Goal: Task Accomplishment & Management: Manage account settings

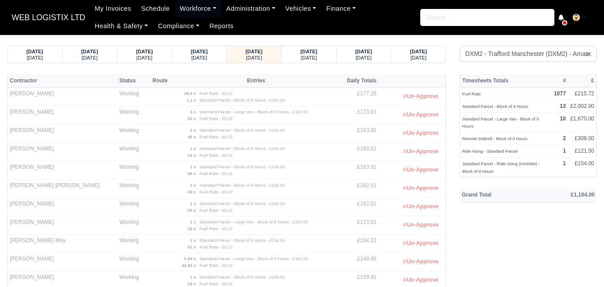
select select "1"
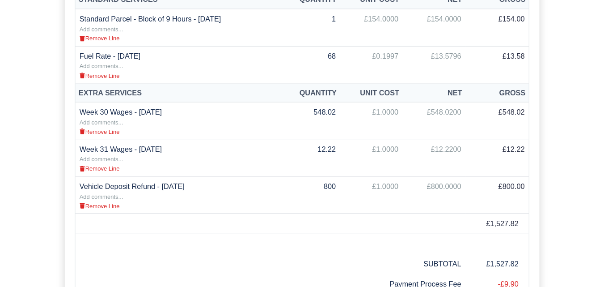
scroll to position [312, 0]
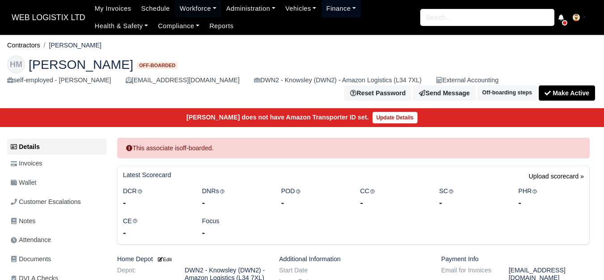
click at [338, 8] on link "Finance" at bounding box center [342, 8] width 40 height 17
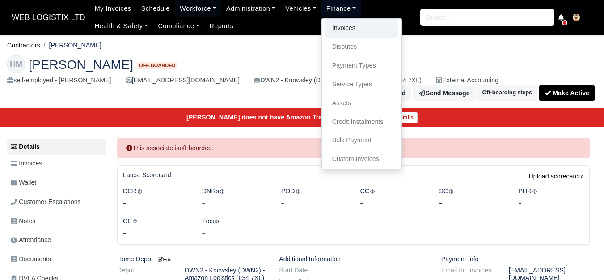
click at [342, 30] on link "Invoices" at bounding box center [362, 28] width 72 height 19
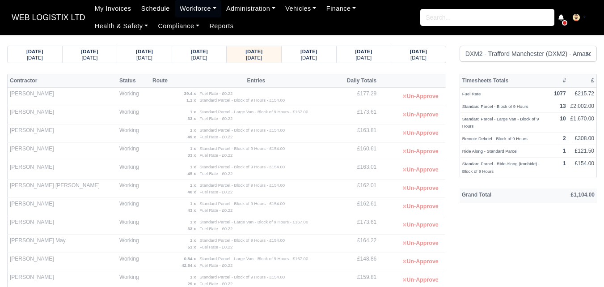
select select "1"
click at [294, 52] on div "30/08/2025" at bounding box center [309, 51] width 38 height 6
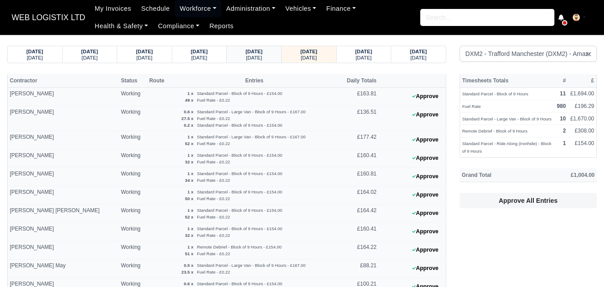
click at [246, 54] on strong "29/08/2025" at bounding box center [254, 51] width 17 height 5
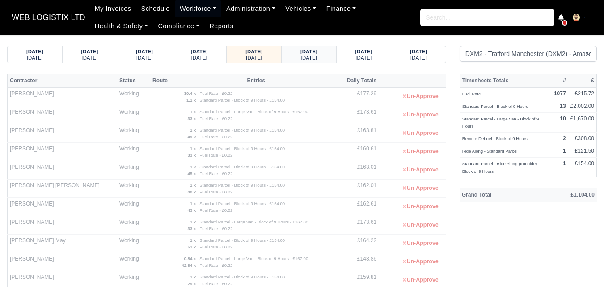
click at [295, 47] on div "30/08/2025 Saturday" at bounding box center [308, 54] width 41 height 17
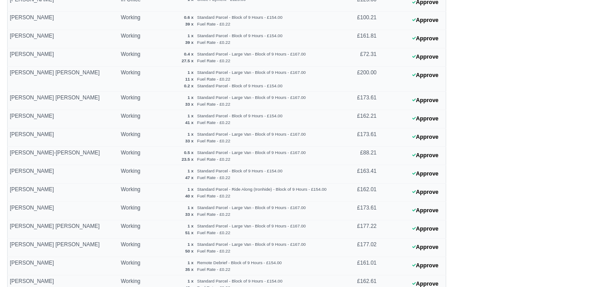
scroll to position [285, 0]
click at [413, 156] on icon at bounding box center [414, 153] width 4 height 5
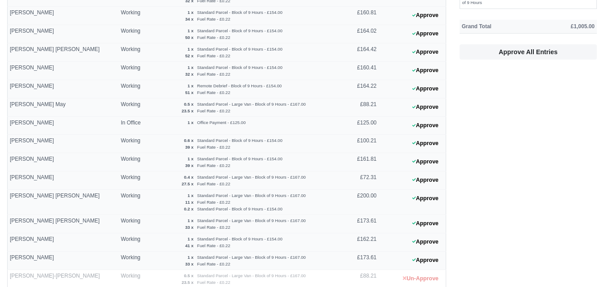
scroll to position [159, 0]
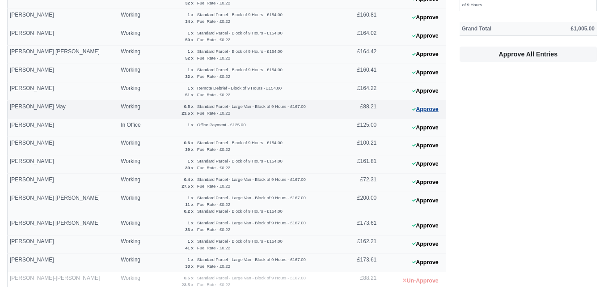
click at [422, 106] on button "Approve" at bounding box center [425, 109] width 36 height 13
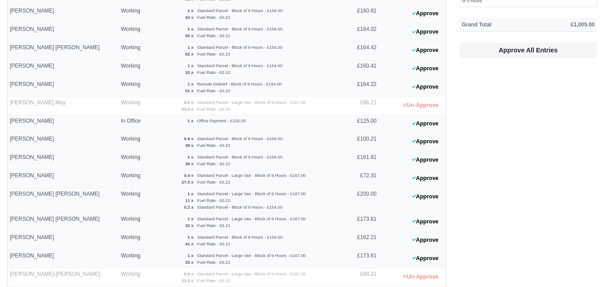
scroll to position [166, 0]
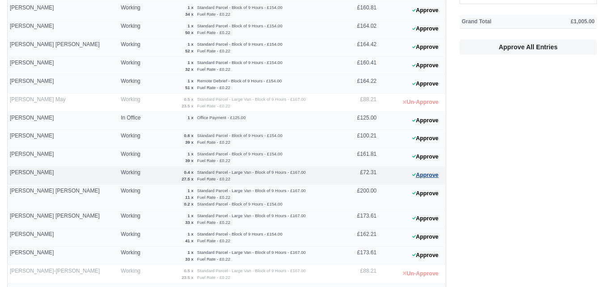
click at [432, 175] on button "Approve" at bounding box center [425, 175] width 36 height 13
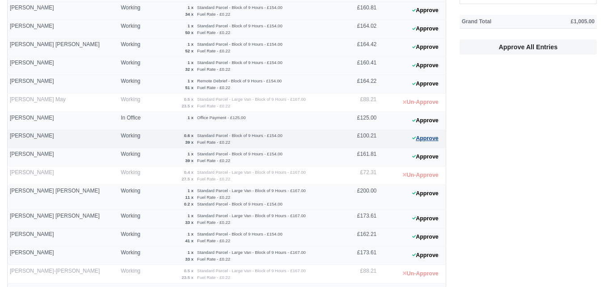
click at [425, 136] on button "Approve" at bounding box center [425, 138] width 36 height 13
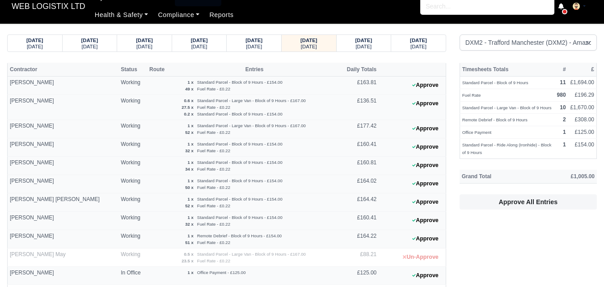
scroll to position [0, 0]
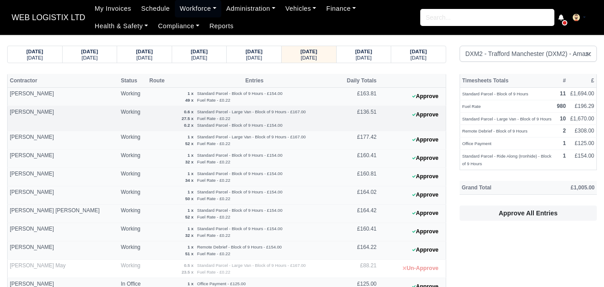
click at [427, 121] on 1756719712 "Approve" at bounding box center [412, 118] width 67 height 25
click at [428, 115] on button "Approve" at bounding box center [425, 114] width 36 height 13
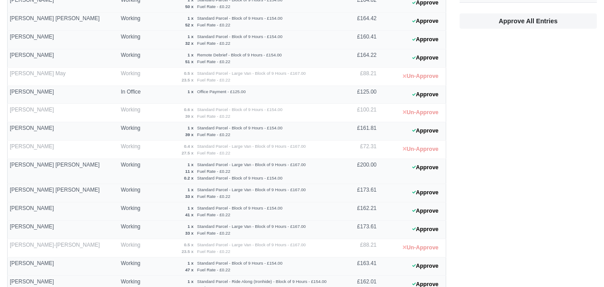
scroll to position [205, 0]
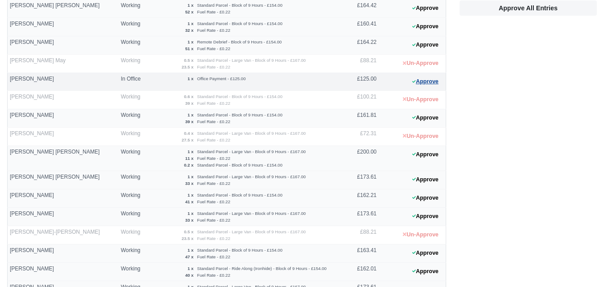
click at [415, 80] on icon at bounding box center [414, 81] width 4 height 5
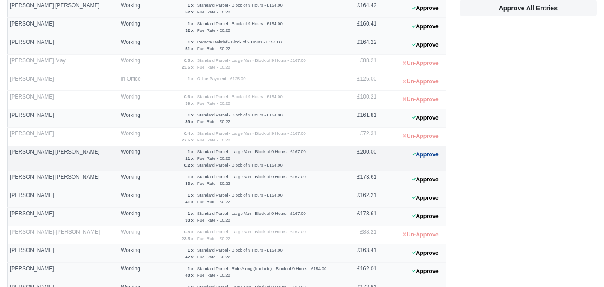
click at [429, 155] on button "Approve" at bounding box center [425, 154] width 36 height 13
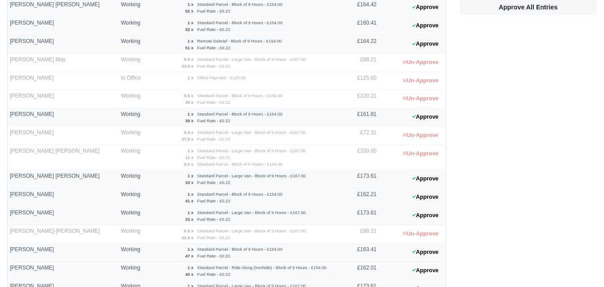
scroll to position [319, 0]
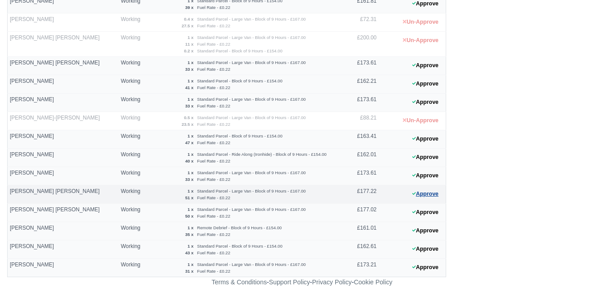
click at [414, 193] on icon at bounding box center [414, 193] width 4 height 5
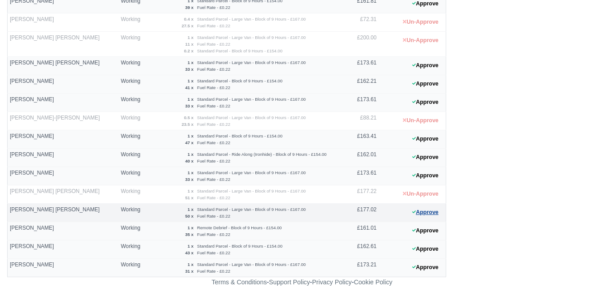
click at [428, 210] on button "Approve" at bounding box center [425, 212] width 36 height 13
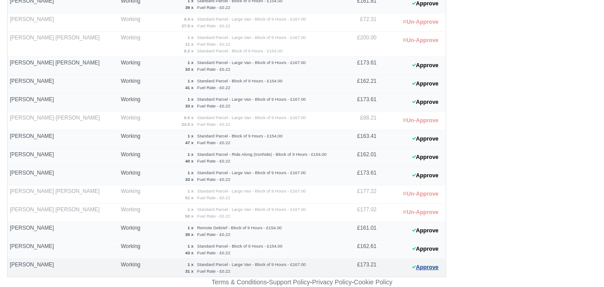
click at [419, 267] on button "Approve" at bounding box center [425, 267] width 36 height 13
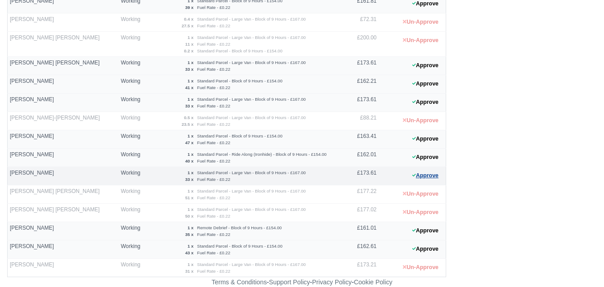
click at [429, 175] on button "Approve" at bounding box center [425, 175] width 36 height 13
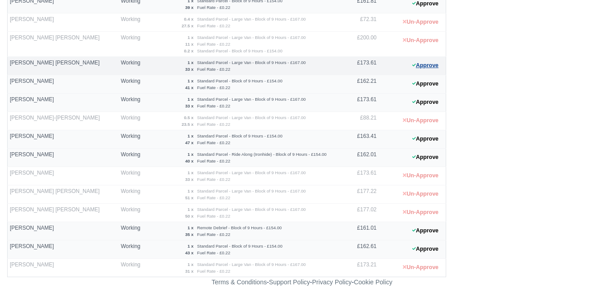
click at [427, 62] on button "Approve" at bounding box center [425, 65] width 36 height 13
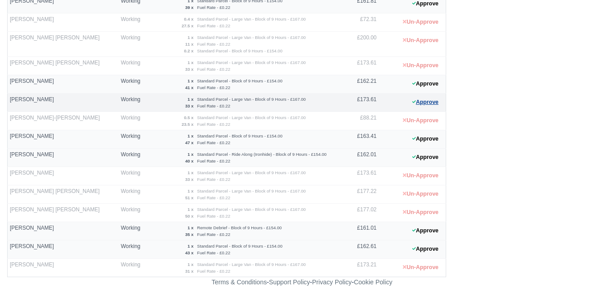
click at [423, 107] on button "Approve" at bounding box center [425, 102] width 36 height 13
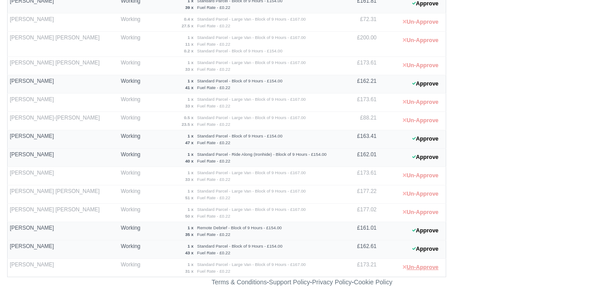
click at [420, 265] on button "Un-Approve" at bounding box center [420, 267] width 45 height 13
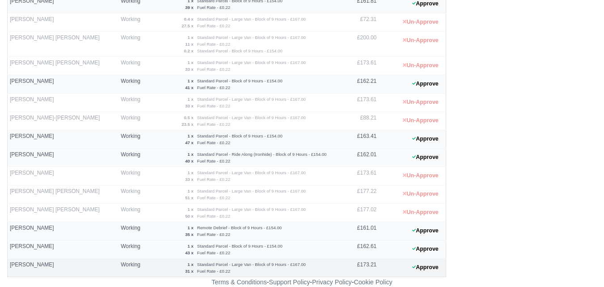
scroll to position [0, 0]
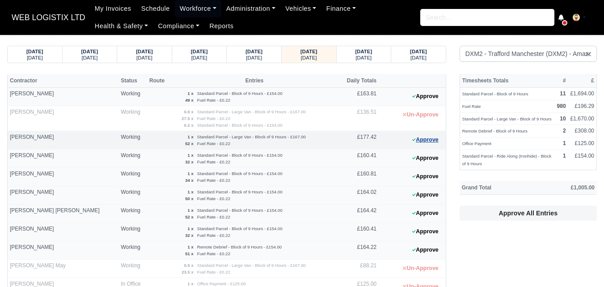
click at [429, 142] on button "Approve" at bounding box center [425, 139] width 36 height 13
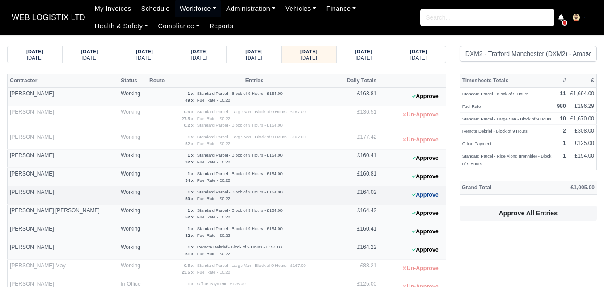
click at [432, 196] on button "Approve" at bounding box center [425, 194] width 36 height 13
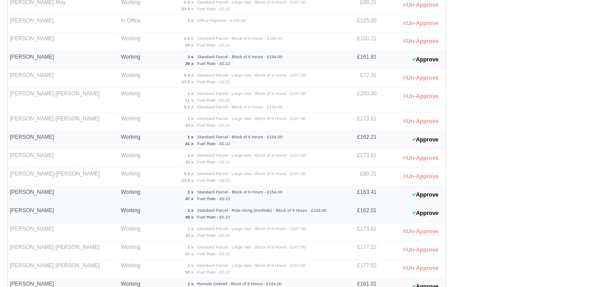
scroll to position [319, 0]
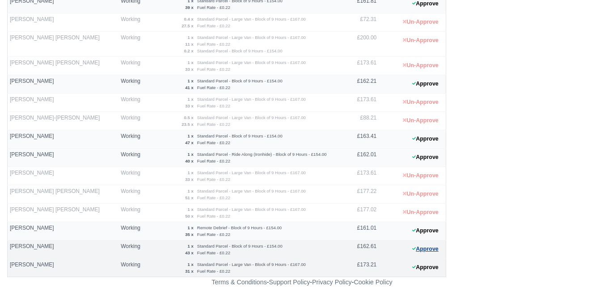
click at [417, 250] on button "Approve" at bounding box center [425, 248] width 36 height 13
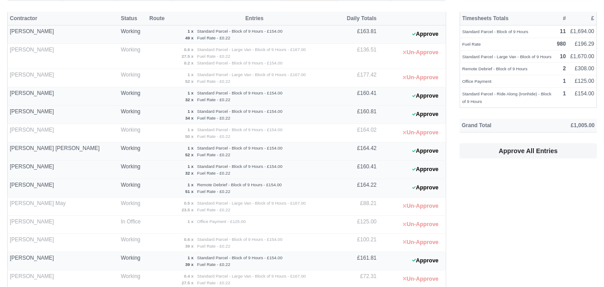
scroll to position [0, 0]
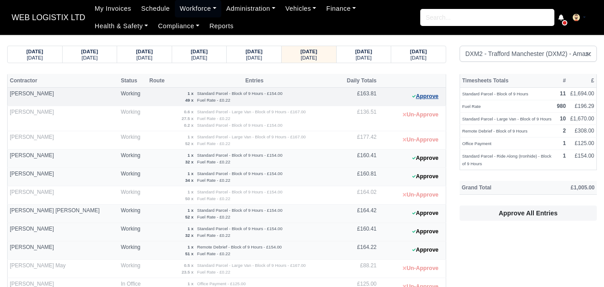
click at [430, 98] on button "Approve" at bounding box center [425, 96] width 36 height 13
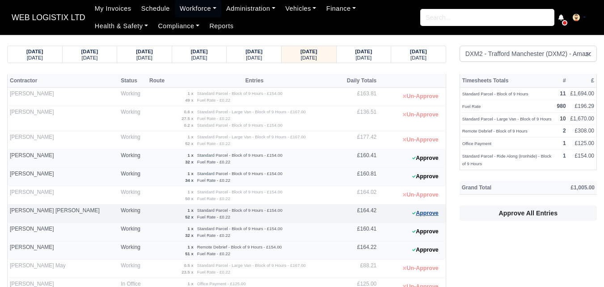
click at [423, 215] on button "Approve" at bounding box center [425, 213] width 36 height 13
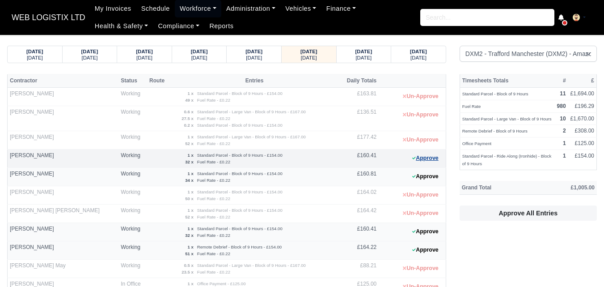
click at [422, 162] on button "Approve" at bounding box center [425, 158] width 36 height 13
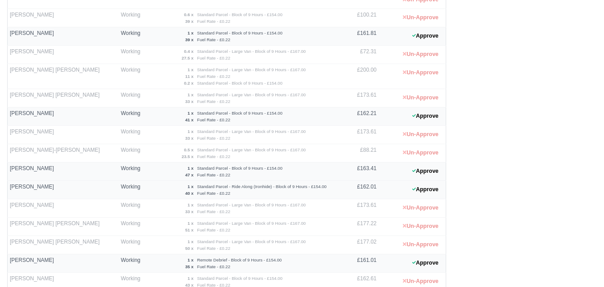
scroll to position [306, 0]
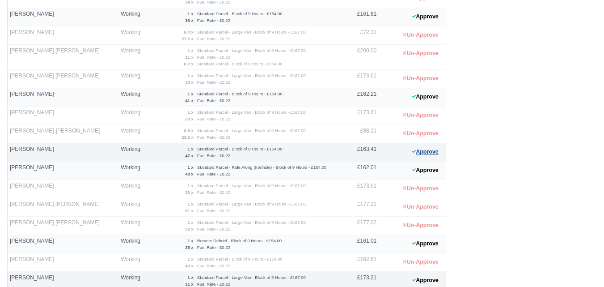
click at [432, 149] on button "Approve" at bounding box center [425, 151] width 36 height 13
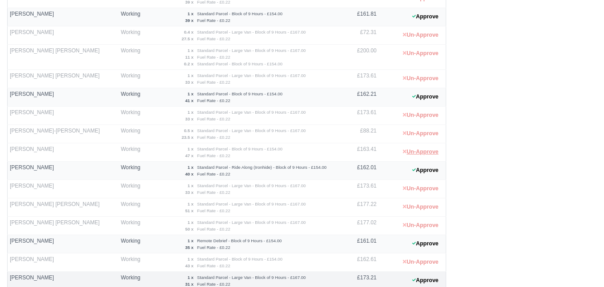
click at [432, 149] on button "Un-Approve" at bounding box center [420, 151] width 45 height 13
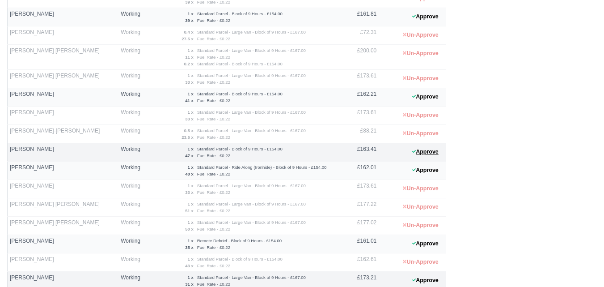
click at [432, 149] on button "Approve" at bounding box center [425, 151] width 36 height 13
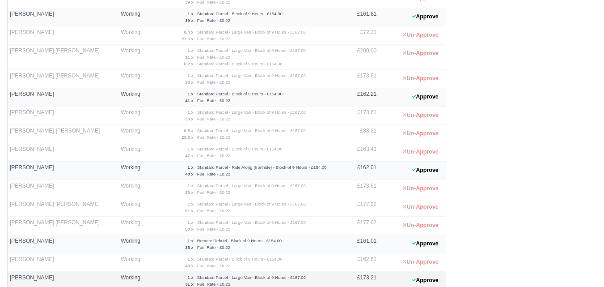
scroll to position [319, 0]
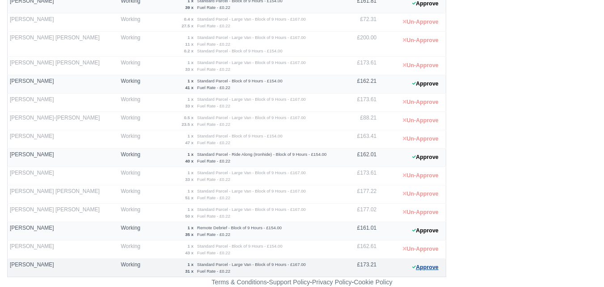
click at [426, 267] on button "Approve" at bounding box center [425, 267] width 36 height 13
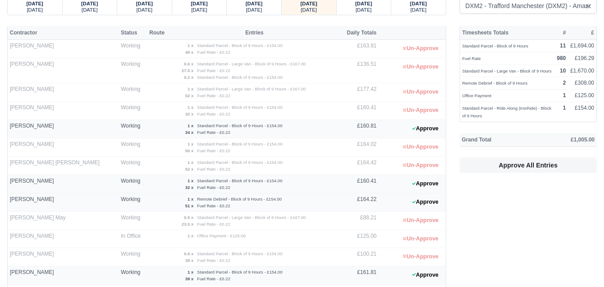
scroll to position [44, 0]
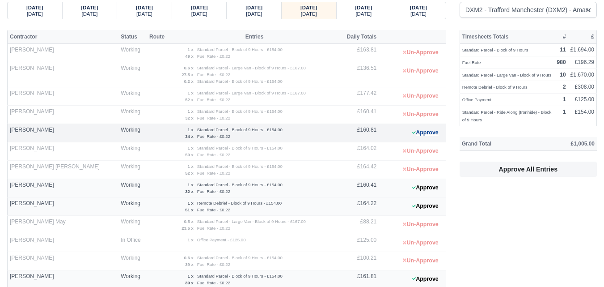
click at [423, 138] on button "Approve" at bounding box center [425, 132] width 36 height 13
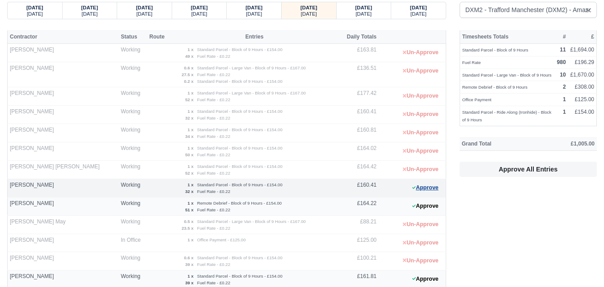
click at [421, 188] on button "Approve" at bounding box center [425, 187] width 36 height 13
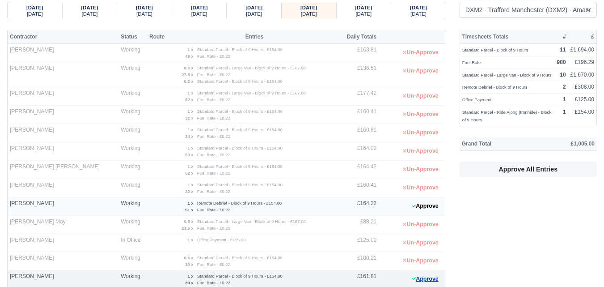
click at [429, 279] on button "Approve" at bounding box center [425, 278] width 36 height 13
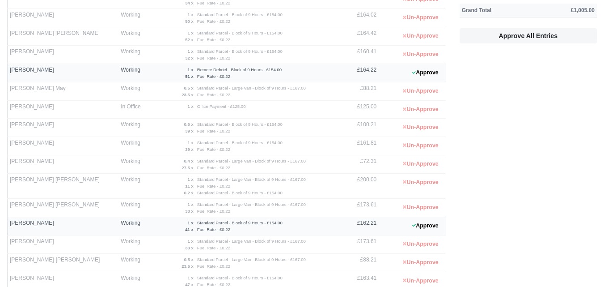
scroll to position [182, 0]
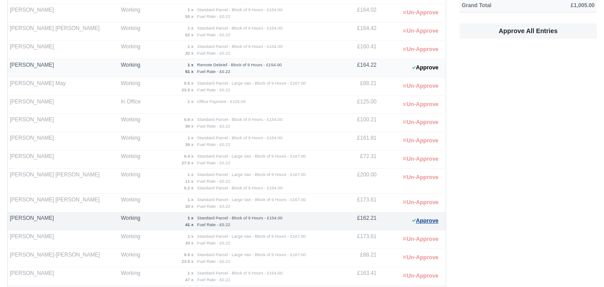
click at [429, 226] on button "Approve" at bounding box center [425, 220] width 36 height 13
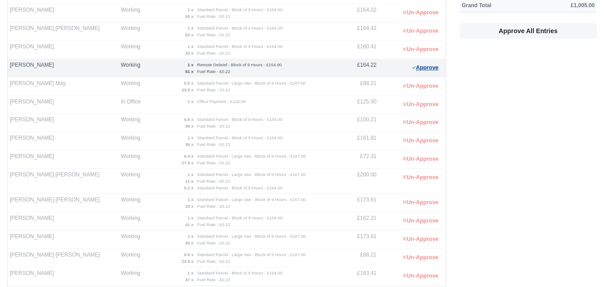
click at [427, 68] on button "Approve" at bounding box center [425, 67] width 36 height 13
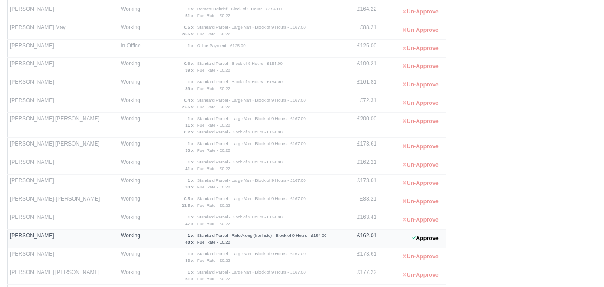
scroll to position [319, 0]
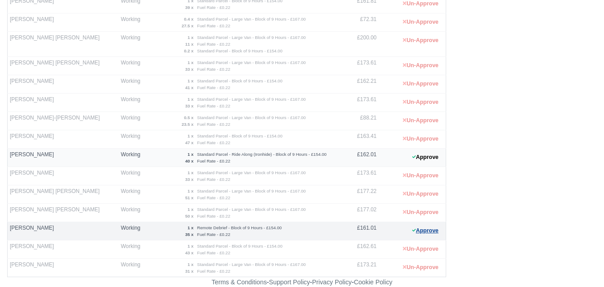
click at [434, 230] on button "Approve" at bounding box center [425, 230] width 36 height 13
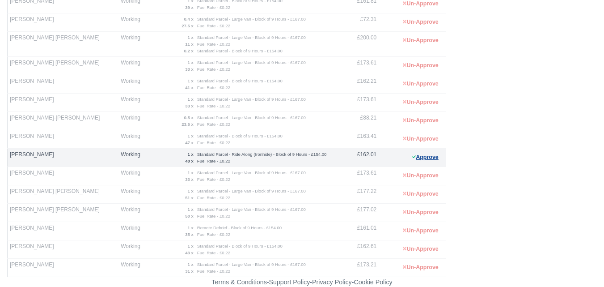
click at [429, 156] on button "Approve" at bounding box center [425, 157] width 36 height 13
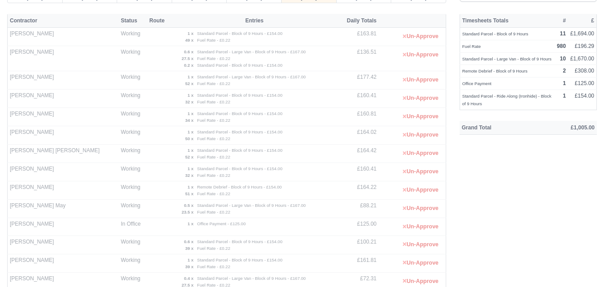
scroll to position [58, 0]
click at [505, 195] on div "Timesheets Totals # £ Standard Parcel - Block of 9 Hours 11 £1,694.00 Fuel Rate…" at bounding box center [528, 277] width 151 height 522
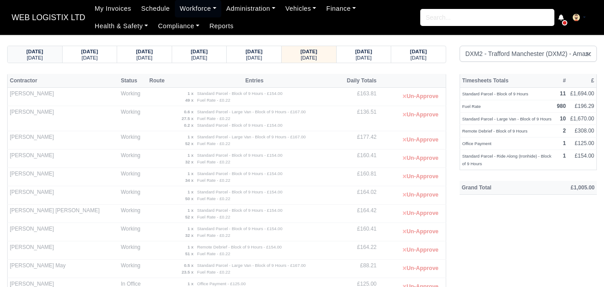
click at [43, 54] on strong "25/08/2025" at bounding box center [34, 51] width 17 height 5
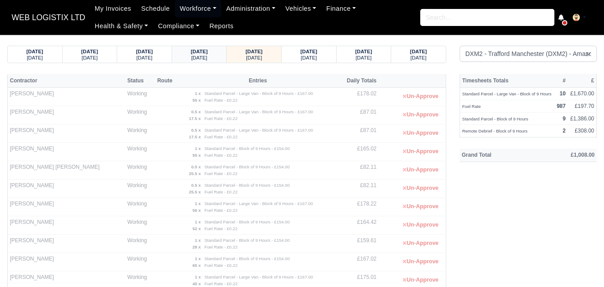
click at [216, 57] on div "[DATE]" at bounding box center [200, 57] width 38 height 6
click at [308, 55] on small "[DATE]" at bounding box center [309, 57] width 16 height 5
click at [318, 49] on strong "26/08/2025" at bounding box center [309, 51] width 17 height 5
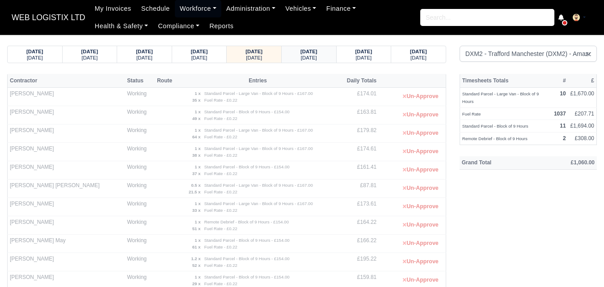
click at [330, 50] on div "27/08/2025 Wednesday" at bounding box center [309, 54] width 55 height 17
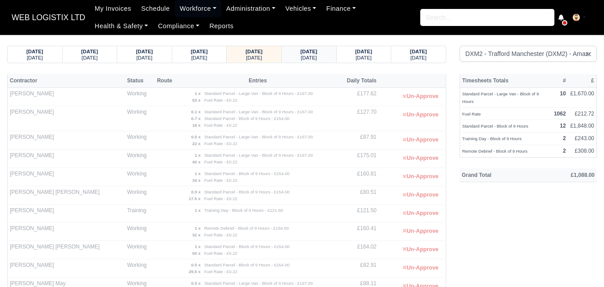
click at [288, 51] on div "28/08/2025 Thursday" at bounding box center [308, 54] width 41 height 17
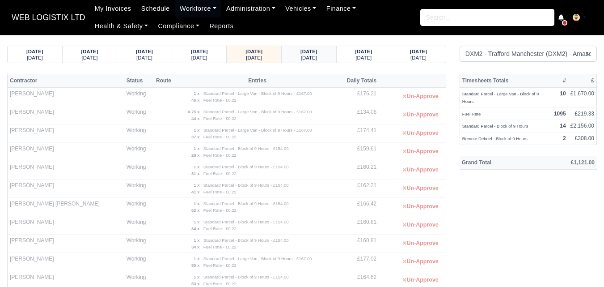
click at [315, 47] on div "29/08/2025 Friday" at bounding box center [308, 54] width 41 height 17
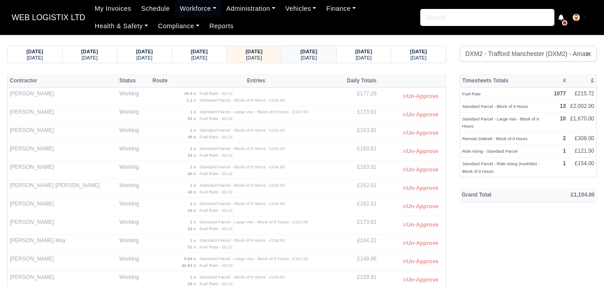
click at [306, 57] on small "[DATE]" at bounding box center [309, 57] width 16 height 5
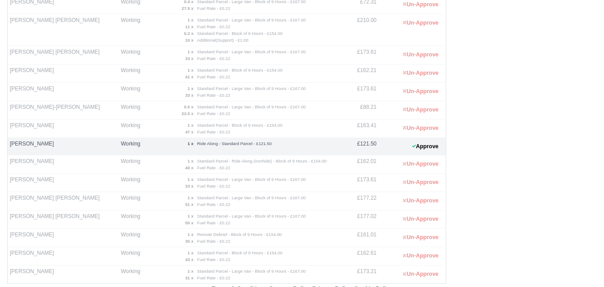
scroll to position [343, 0]
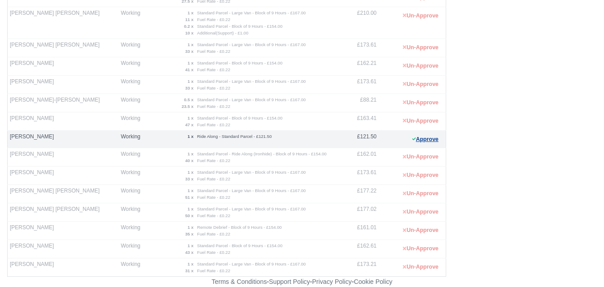
click at [419, 141] on button "Approve" at bounding box center [425, 139] width 36 height 13
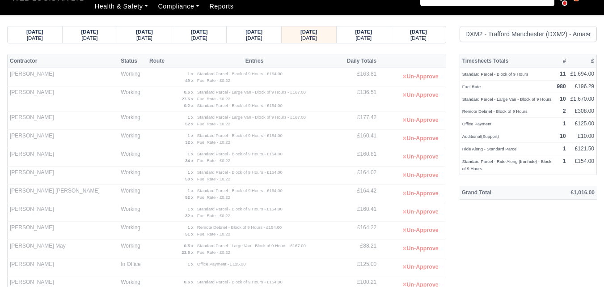
scroll to position [0, 0]
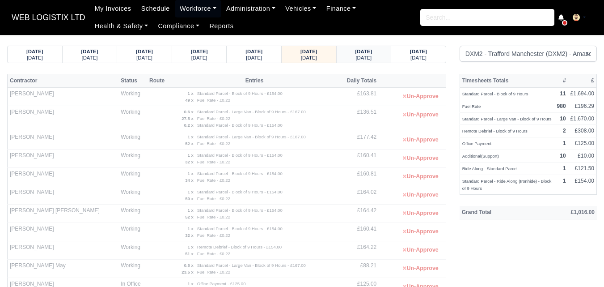
click at [365, 47] on div "31/08/2025 Sunday" at bounding box center [363, 54] width 41 height 17
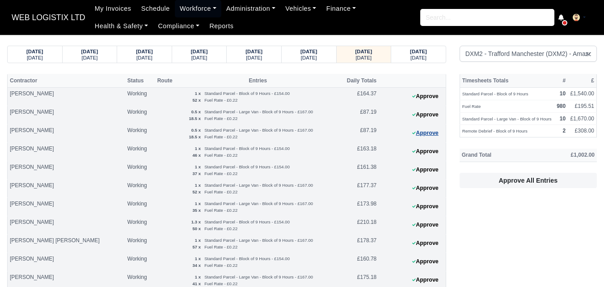
click at [437, 132] on button "Approve" at bounding box center [425, 133] width 36 height 13
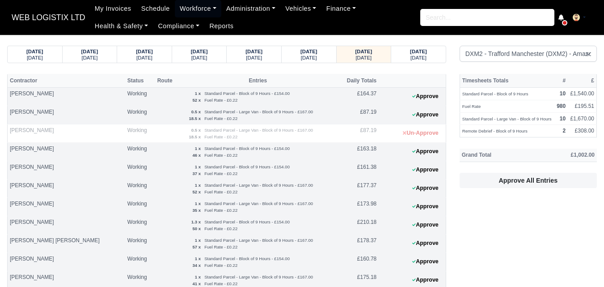
click at [431, 122] on 1756721945 "Approve" at bounding box center [412, 115] width 67 height 18
click at [432, 118] on button "Approve" at bounding box center [425, 114] width 36 height 13
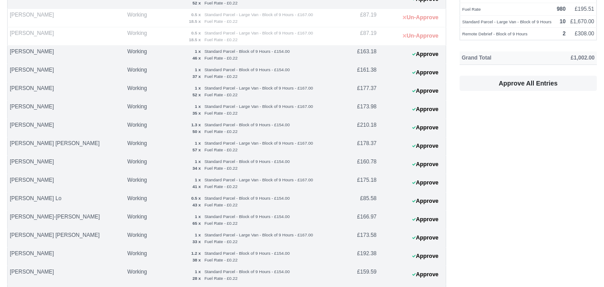
scroll to position [104, 0]
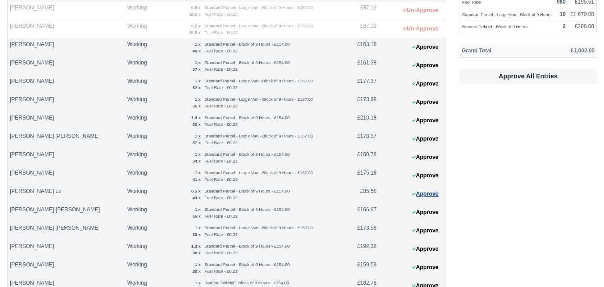
click at [435, 193] on button "Approve" at bounding box center [425, 193] width 36 height 13
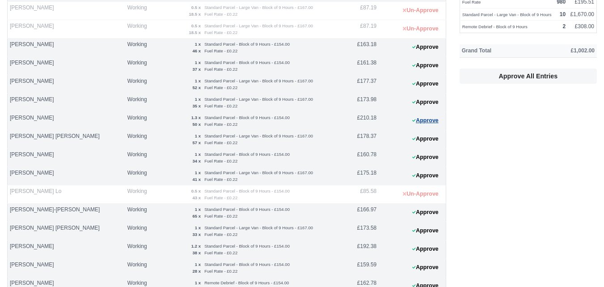
click at [432, 117] on button "Approve" at bounding box center [425, 120] width 36 height 13
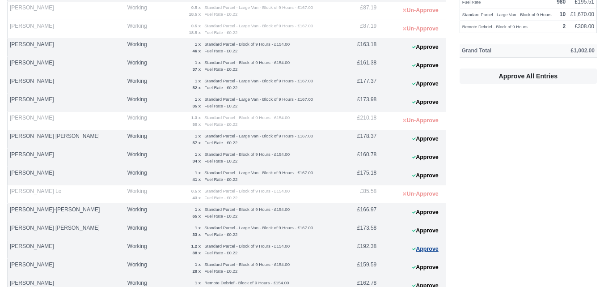
click at [416, 248] on button "Approve" at bounding box center [425, 248] width 36 height 13
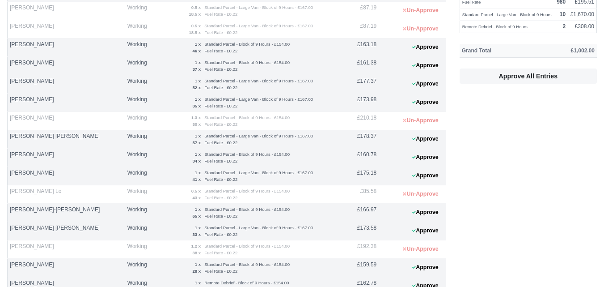
click at [604, 155] on html "WEB LOGISTIX LTD My Invoices Schedule Workforce Manpower Expiring Documents Lea…" at bounding box center [302, 39] width 604 height 287
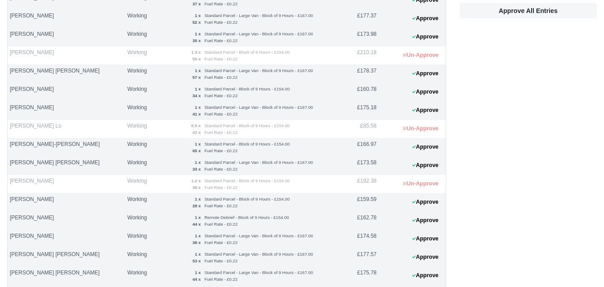
scroll to position [233, 0]
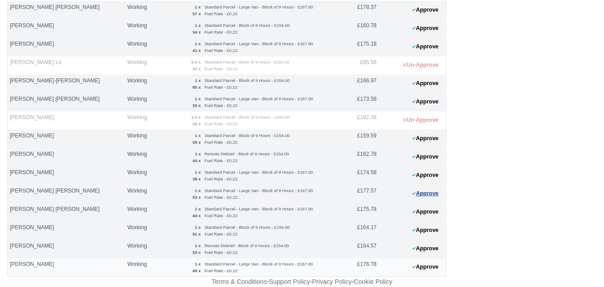
click at [425, 193] on button "Approve" at bounding box center [425, 193] width 36 height 13
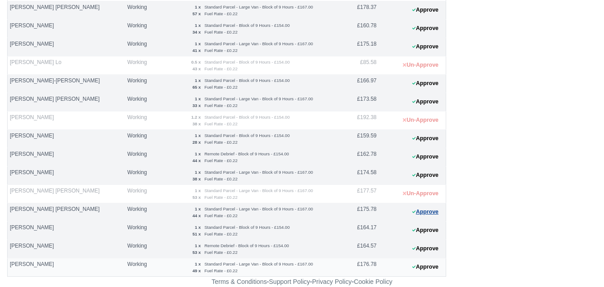
click at [427, 216] on button "Approve" at bounding box center [425, 211] width 36 height 13
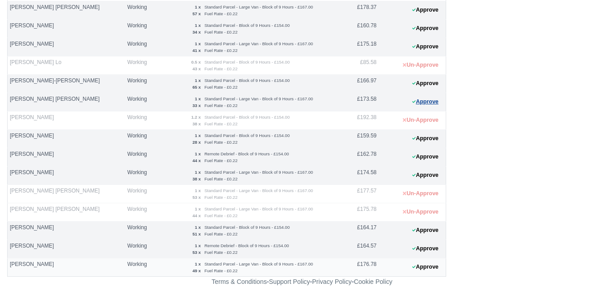
click at [435, 100] on button "Approve" at bounding box center [425, 101] width 36 height 13
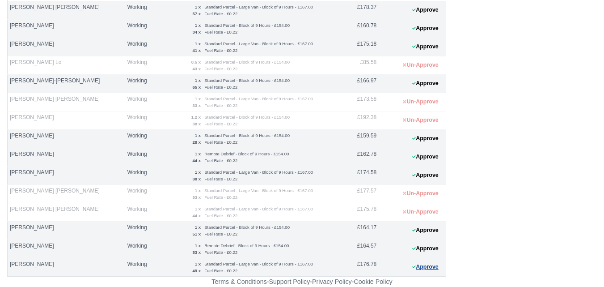
click at [419, 268] on button "Approve" at bounding box center [425, 266] width 36 height 13
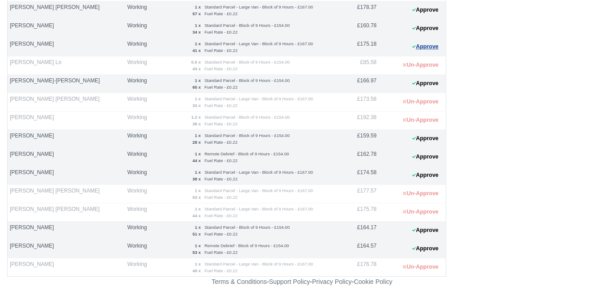
click at [418, 46] on button "Approve" at bounding box center [425, 46] width 36 height 13
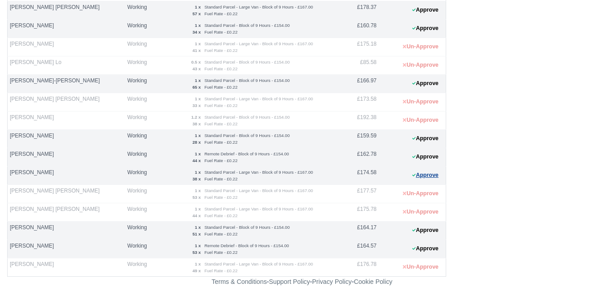
click at [431, 175] on button "Approve" at bounding box center [425, 175] width 36 height 13
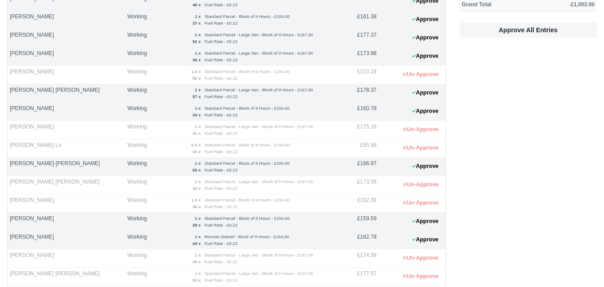
scroll to position [142, 0]
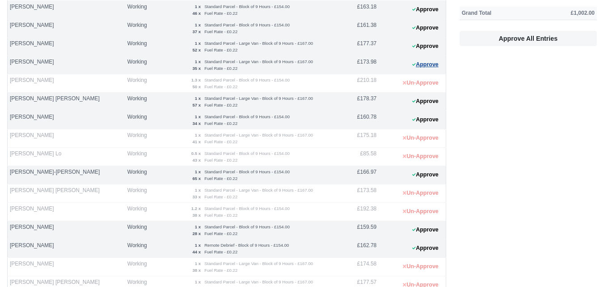
click at [420, 67] on button "Approve" at bounding box center [425, 64] width 36 height 13
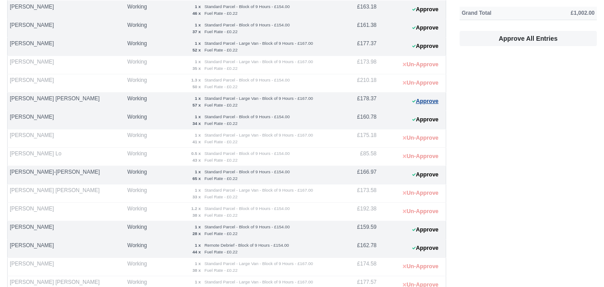
click at [424, 101] on button "Approve" at bounding box center [425, 101] width 36 height 13
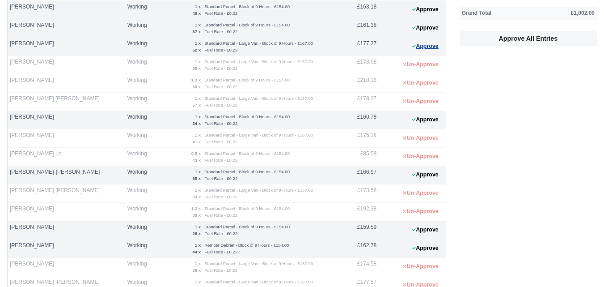
click at [424, 47] on button "Approve" at bounding box center [425, 46] width 36 height 13
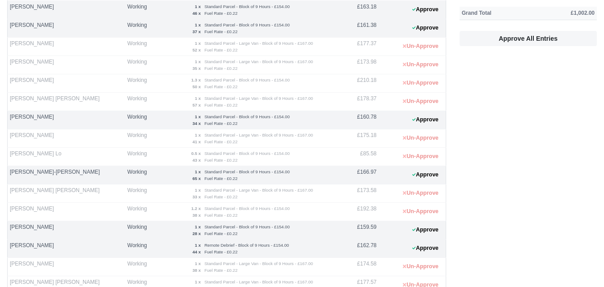
scroll to position [233, 0]
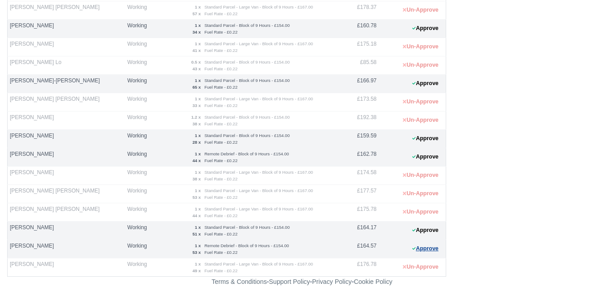
click at [422, 251] on button "Approve" at bounding box center [425, 248] width 36 height 13
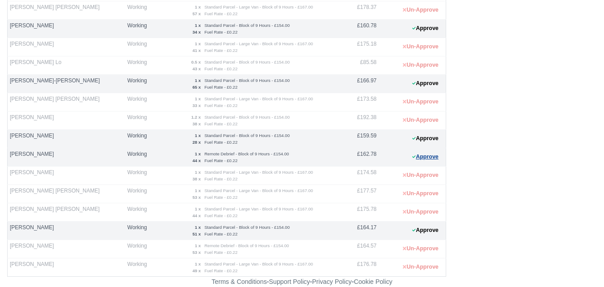
click at [418, 157] on button "Approve" at bounding box center [425, 156] width 36 height 13
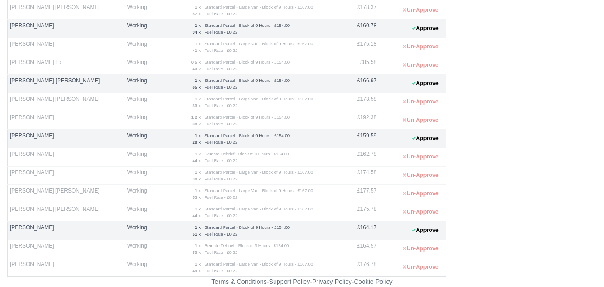
scroll to position [0, 0]
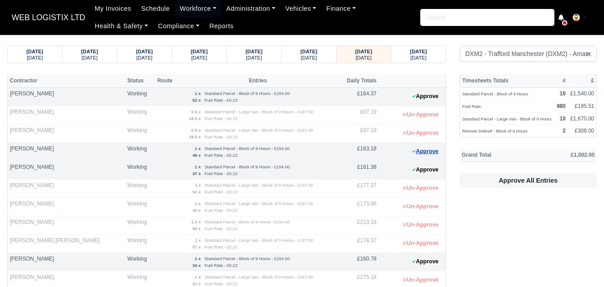
click at [426, 157] on button "Approve" at bounding box center [425, 151] width 36 height 13
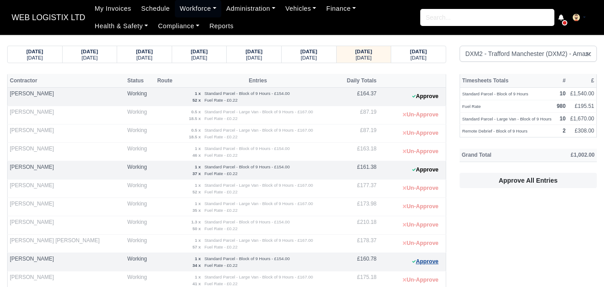
click at [432, 258] on button "Approve" at bounding box center [425, 261] width 36 height 13
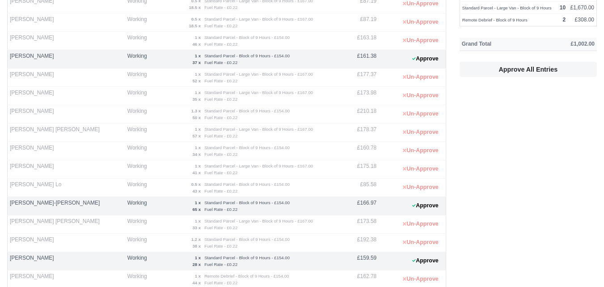
scroll to position [233, 0]
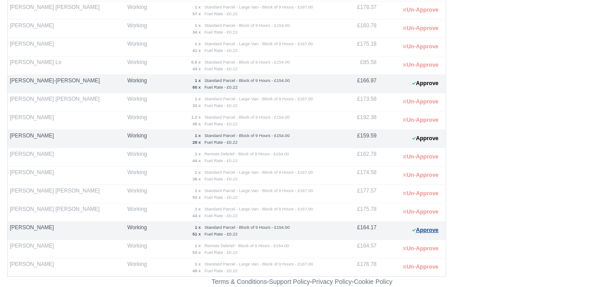
click at [416, 226] on button "Approve" at bounding box center [425, 230] width 36 height 13
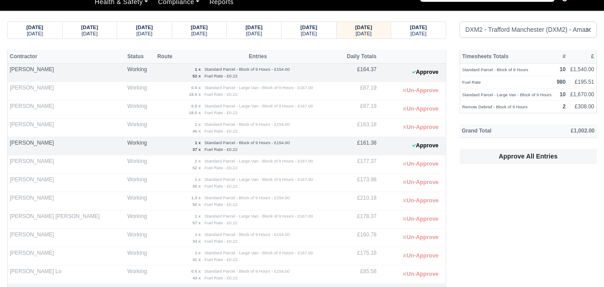
scroll to position [10, 0]
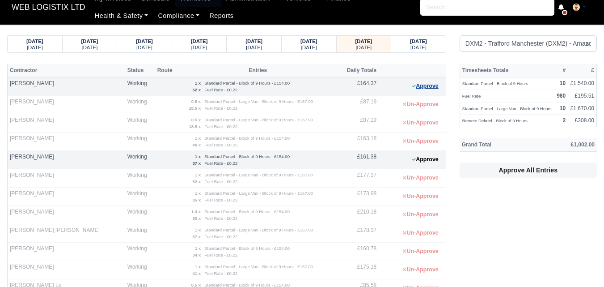
click at [421, 86] on button "Approve" at bounding box center [425, 86] width 36 height 13
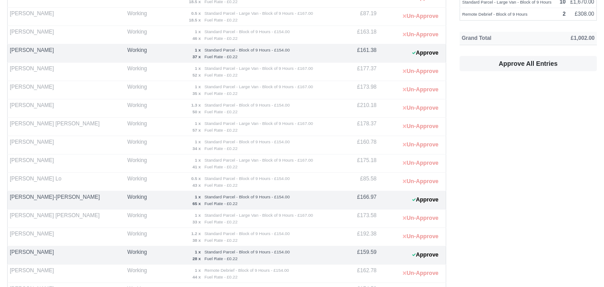
scroll to position [103, 0]
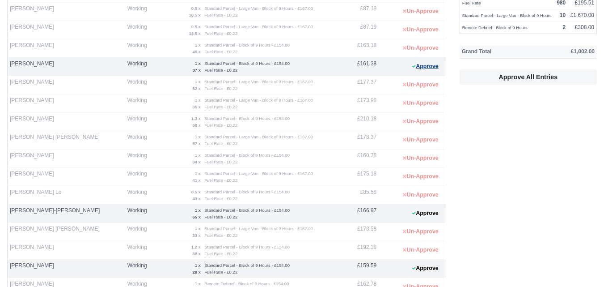
click at [419, 70] on button "Approve" at bounding box center [425, 66] width 36 height 13
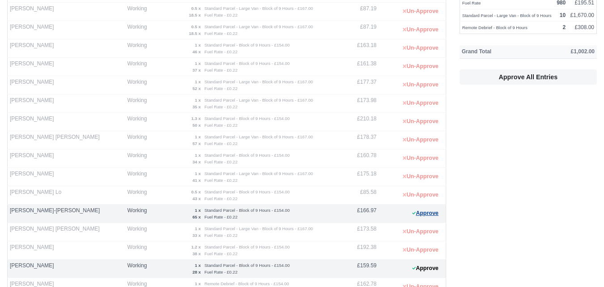
click at [420, 214] on button "Approve" at bounding box center [425, 213] width 36 height 13
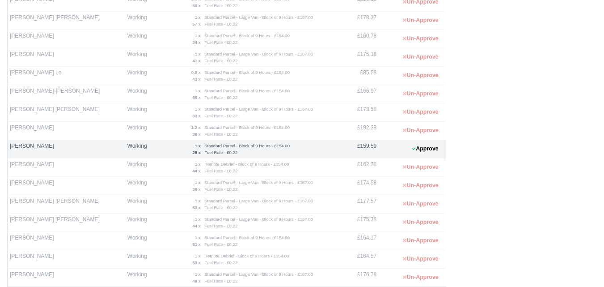
scroll to position [224, 0]
click at [442, 152] on button "Approve" at bounding box center [425, 146] width 36 height 13
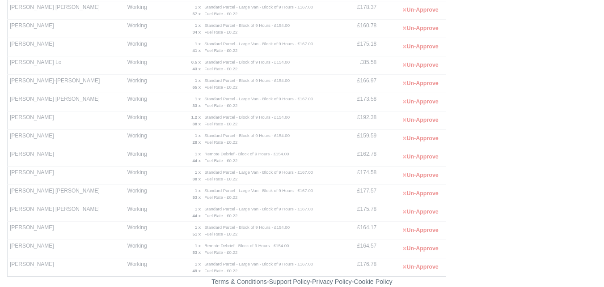
scroll to position [0, 0]
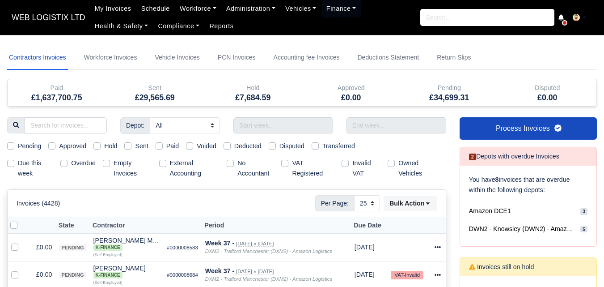
select select "25"
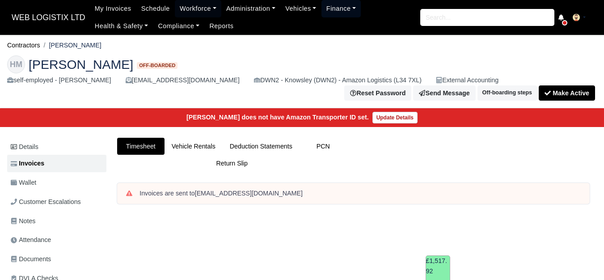
click at [331, 10] on link "Finance" at bounding box center [342, 8] width 40 height 17
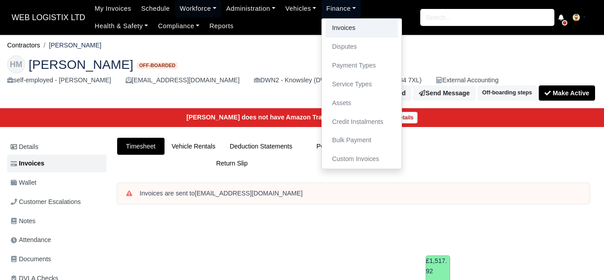
click at [344, 30] on link "Invoices" at bounding box center [362, 28] width 72 height 19
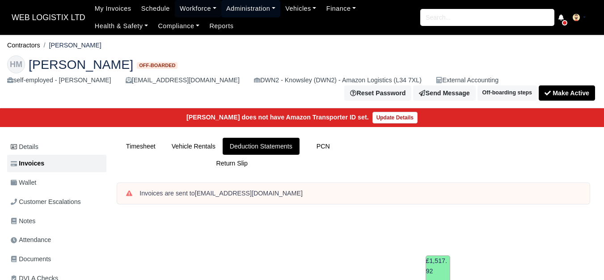
click at [224, 6] on link "Administration" at bounding box center [250, 8] width 59 height 17
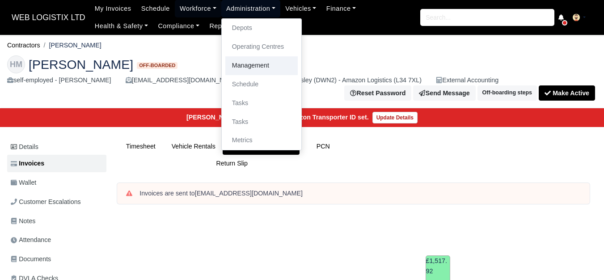
click at [250, 65] on link "Management" at bounding box center [261, 65] width 72 height 19
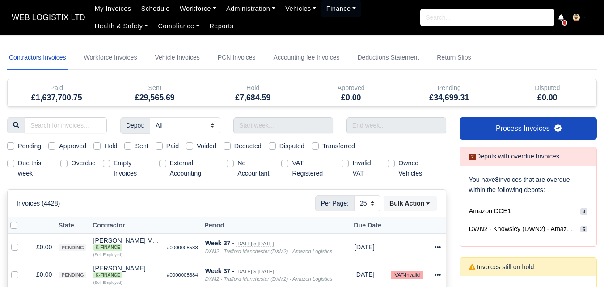
select select "25"
click at [269, 130] on input "text" at bounding box center [283, 125] width 100 height 16
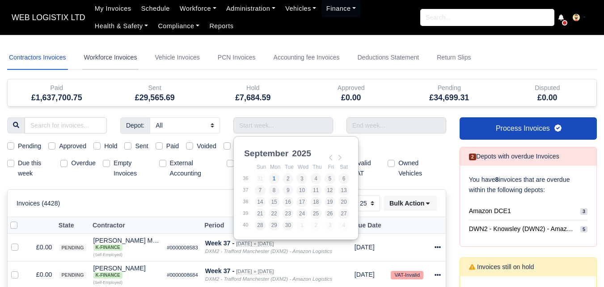
click at [114, 55] on link "Workforce Invoices" at bounding box center [110, 58] width 57 height 24
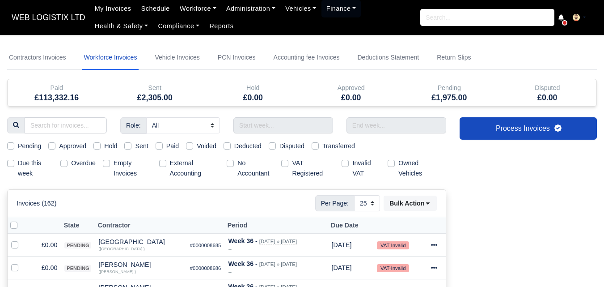
select select
click at [267, 131] on input "text" at bounding box center [283, 125] width 100 height 16
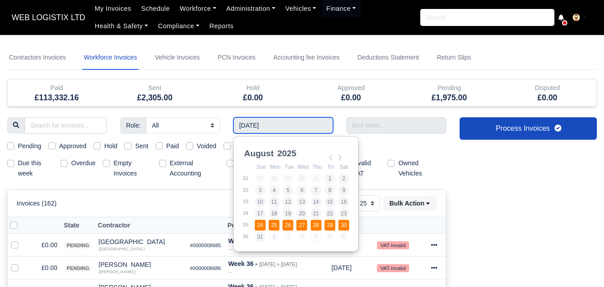
type input "24/08/2025 - 30/08/2025"
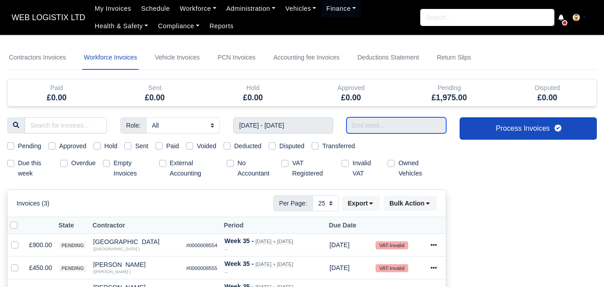
click at [419, 126] on input "text" at bounding box center [397, 125] width 100 height 16
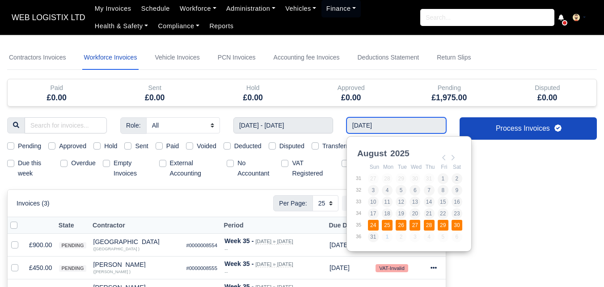
type input "24/08/2025 - 30/08/2025"
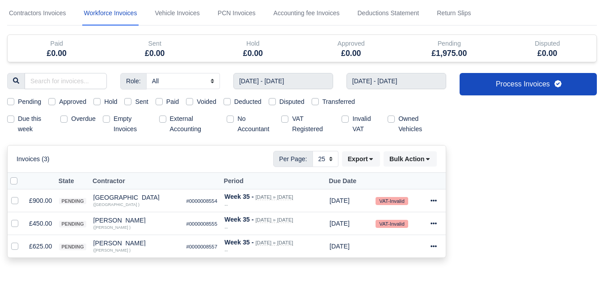
scroll to position [72, 0]
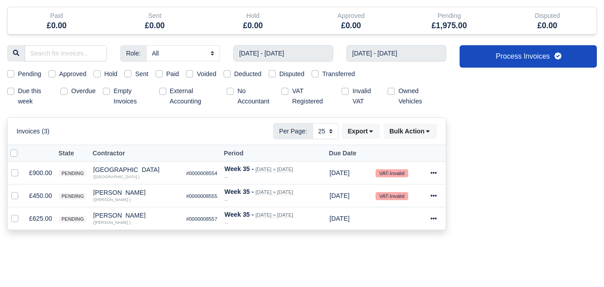
click at [21, 148] on label at bounding box center [21, 148] width 0 height 0
click at [14, 154] on input "checkbox" at bounding box center [13, 151] width 7 height 7
checkbox input "true"
click at [415, 132] on button "Bulk Action" at bounding box center [410, 130] width 53 height 15
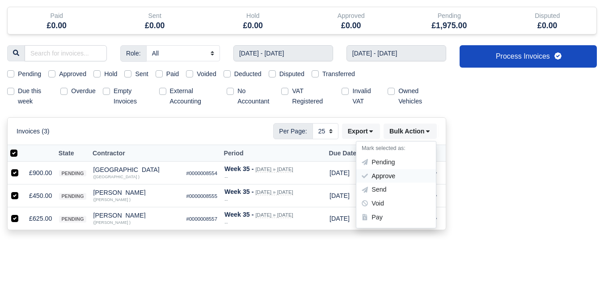
click at [383, 179] on div "Approve" at bounding box center [396, 176] width 80 height 14
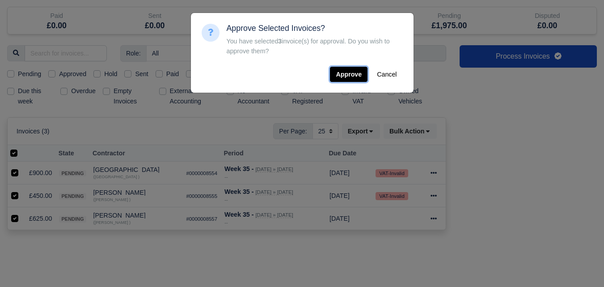
click at [347, 68] on button "Approve" at bounding box center [349, 74] width 38 height 15
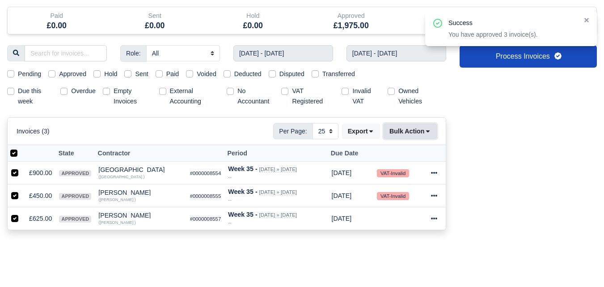
click at [410, 135] on button "Bulk Action" at bounding box center [410, 130] width 53 height 15
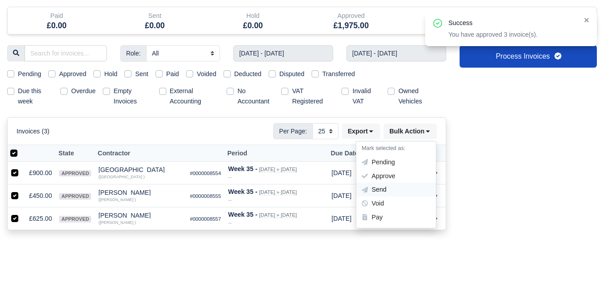
click at [376, 186] on div "Send" at bounding box center [396, 190] width 80 height 14
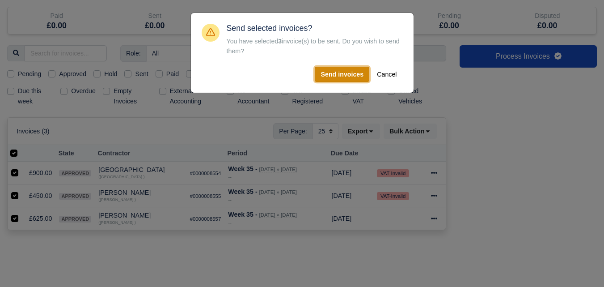
click at [340, 68] on button "Send invoices" at bounding box center [342, 74] width 55 height 15
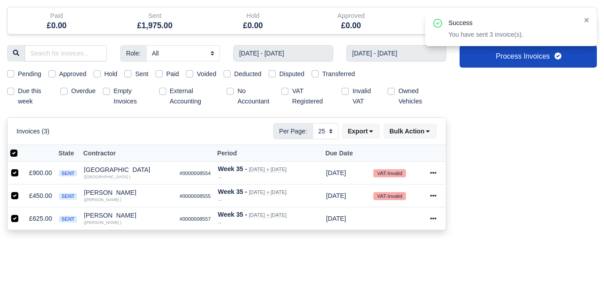
click at [281, 255] on form "Set to pending Selected Invoices? You have selected 3 invoice(s) for pending. D…" at bounding box center [302, 256] width 590 height 10
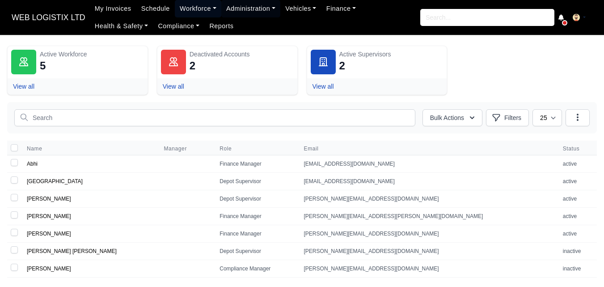
click at [194, 8] on link "Workforce" at bounding box center [198, 8] width 47 height 17
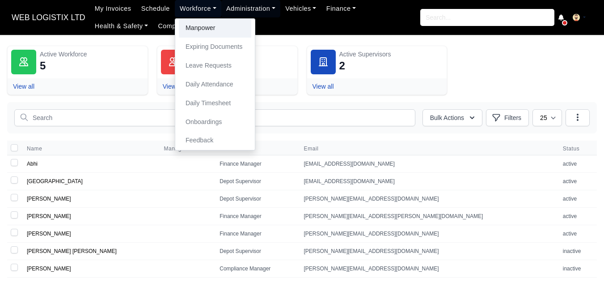
click at [202, 28] on link "Manpower" at bounding box center [215, 28] width 72 height 19
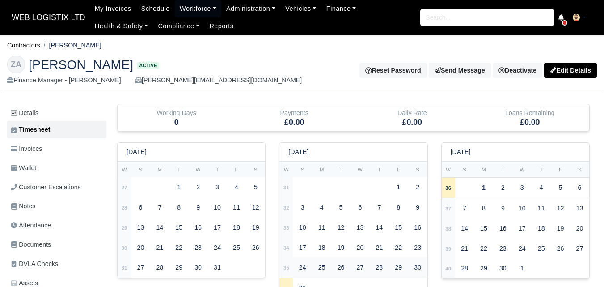
click at [285, 260] on td "35" at bounding box center [286, 267] width 13 height 20
click at [287, 268] on strong "35" at bounding box center [287, 267] width 6 height 5
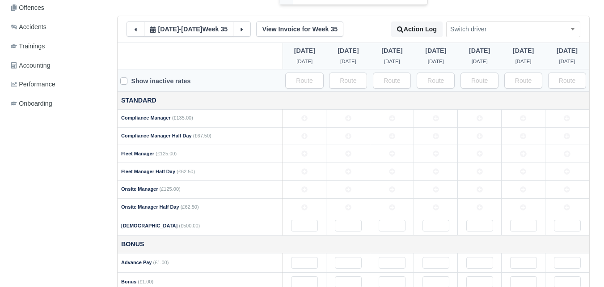
scroll to position [300, 0]
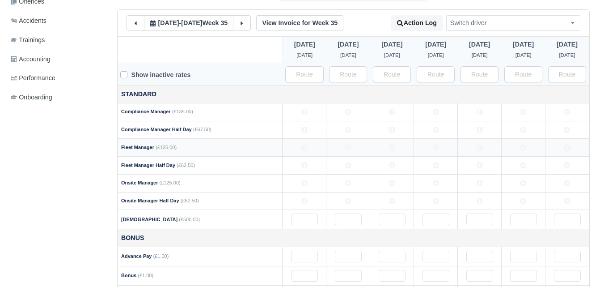
click at [350, 152] on td at bounding box center [348, 148] width 44 height 18
click at [517, 148] on td at bounding box center [524, 148] width 44 height 18
click at [484, 149] on td at bounding box center [480, 148] width 44 height 18
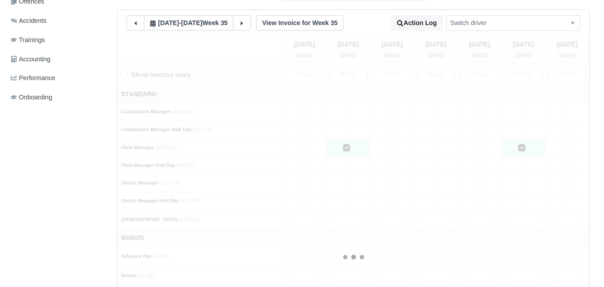
click at [432, 148] on td at bounding box center [436, 148] width 44 height 18
click at [392, 149] on div "Sunday 24 Aug Monday 25 Aug Tuesday 26 Aug" at bounding box center [354, 256] width 472 height 441
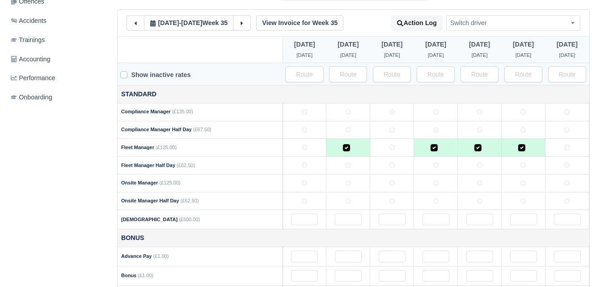
click at [392, 149] on icon at bounding box center [392, 147] width 6 height 6
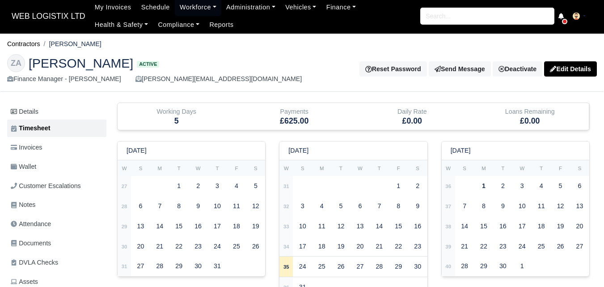
scroll to position [0, 0]
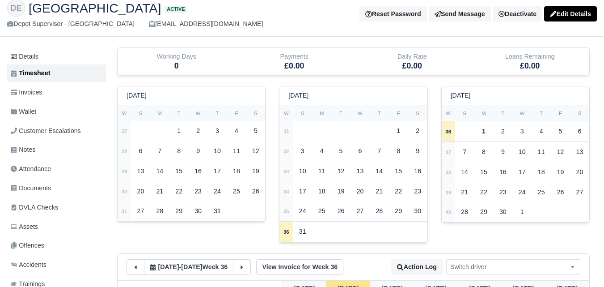
scroll to position [51, 0]
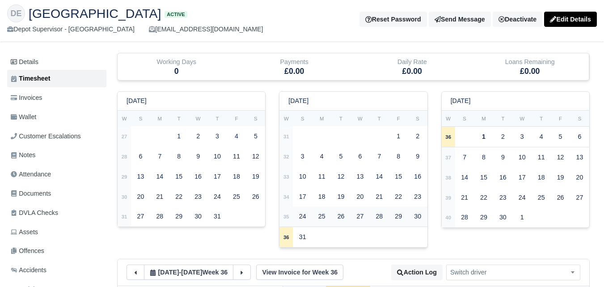
click at [290, 219] on td "35" at bounding box center [286, 216] width 13 height 20
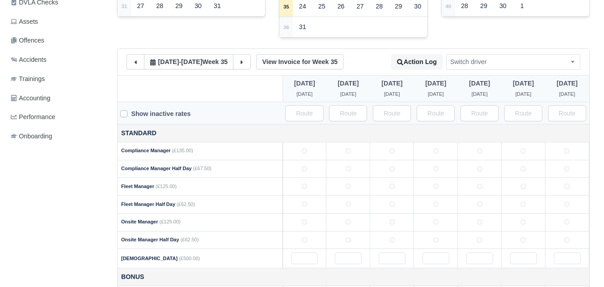
scroll to position [307, 0]
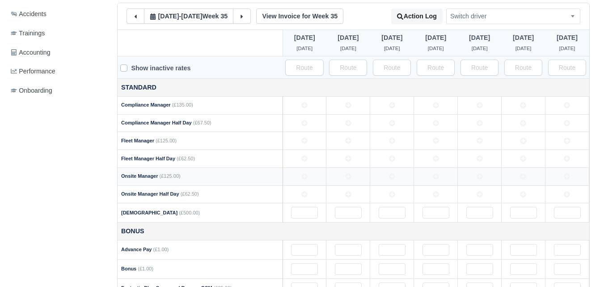
click at [301, 178] on icon at bounding box center [304, 176] width 6 height 6
click at [520, 180] on td at bounding box center [524, 176] width 44 height 18
click at [486, 175] on td at bounding box center [480, 176] width 44 height 18
drag, startPoint x: 420, startPoint y: 176, endPoint x: 399, endPoint y: 178, distance: 20.7
click at [420, 176] on td at bounding box center [436, 176] width 44 height 18
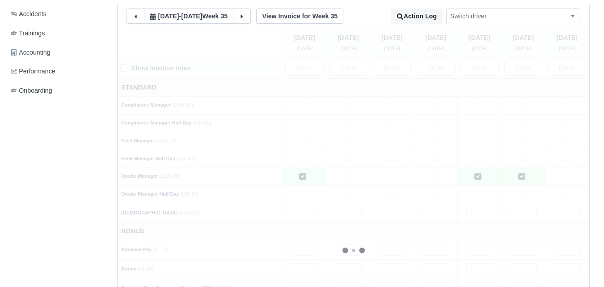
click at [377, 178] on div at bounding box center [354, 250] width 472 height 441
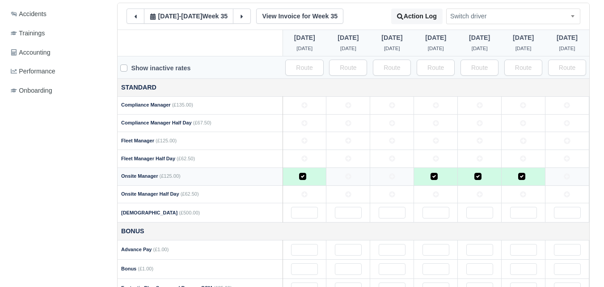
click at [381, 179] on td at bounding box center [392, 176] width 44 height 18
click at [350, 181] on td at bounding box center [348, 176] width 44 height 18
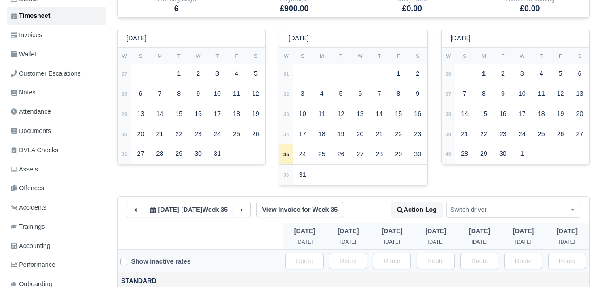
scroll to position [120, 0]
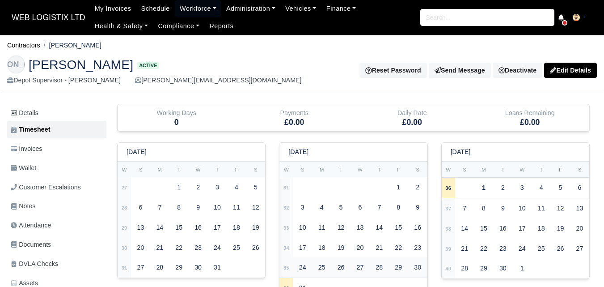
click at [290, 267] on td "35" at bounding box center [286, 267] width 13 height 20
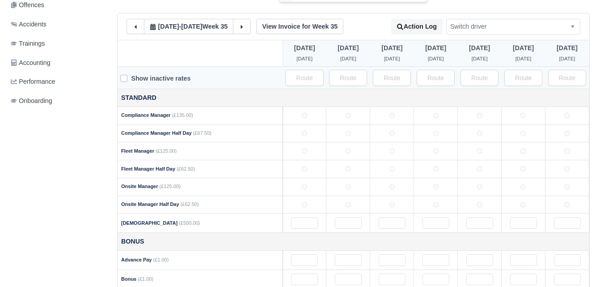
scroll to position [304, 0]
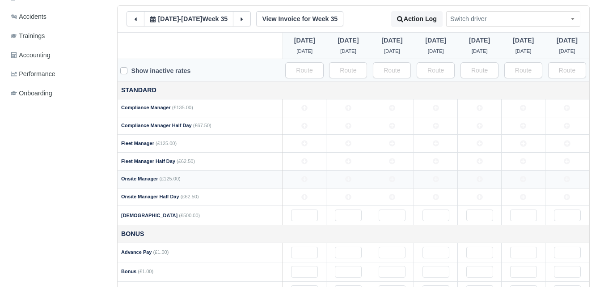
click at [390, 182] on icon at bounding box center [392, 179] width 6 height 6
click at [483, 184] on td at bounding box center [480, 179] width 44 height 18
click at [429, 180] on td at bounding box center [436, 179] width 44 height 18
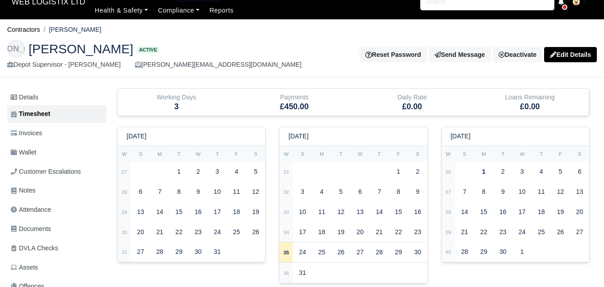
scroll to position [14, 0]
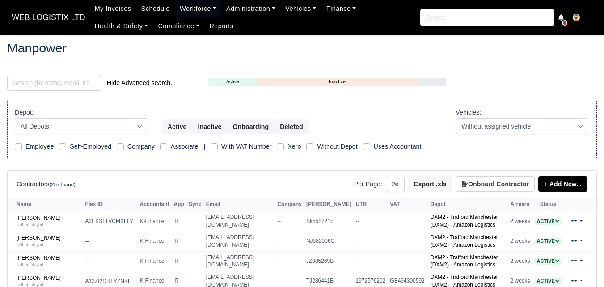
select select "25"
click at [87, 81] on input "search" at bounding box center [54, 83] width 94 height 16
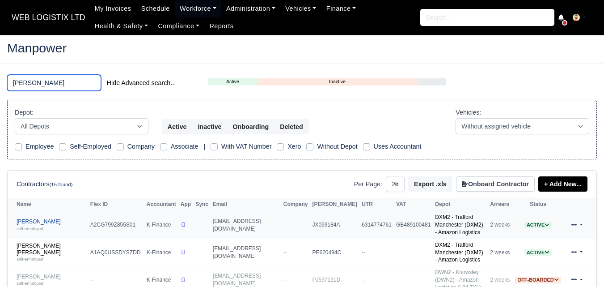
type input "hamm"
click at [31, 218] on link "Hammid Farooq self-employed" at bounding box center [51, 224] width 69 height 13
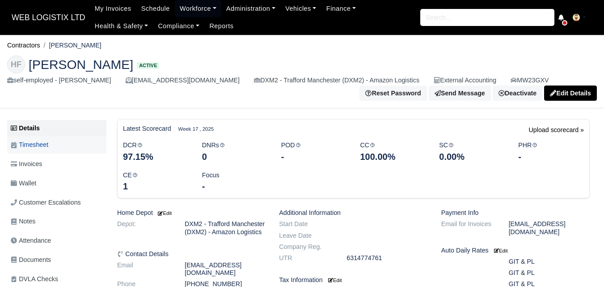
click at [46, 143] on span "Timesheet" at bounding box center [30, 145] width 38 height 10
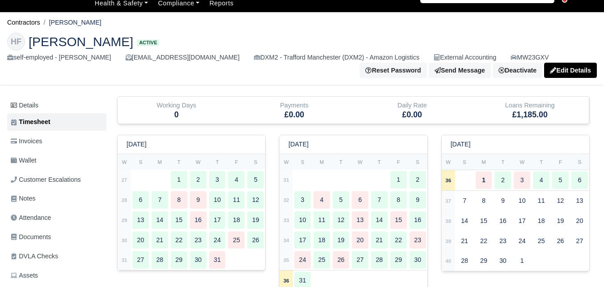
scroll to position [139, 0]
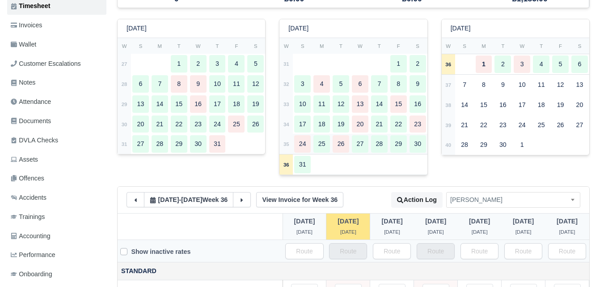
click at [288, 144] on strong "35" at bounding box center [287, 143] width 6 height 5
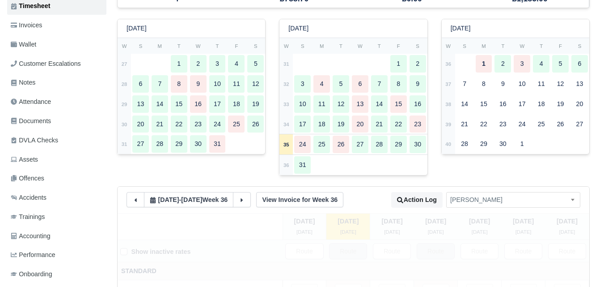
type input "56"
type input "53"
type input "34"
type input "42.84"
type input "1"
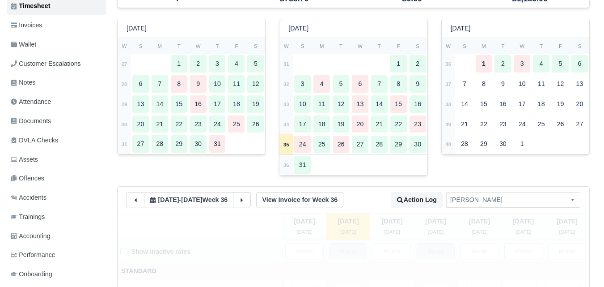
type input "1"
type input "0.84"
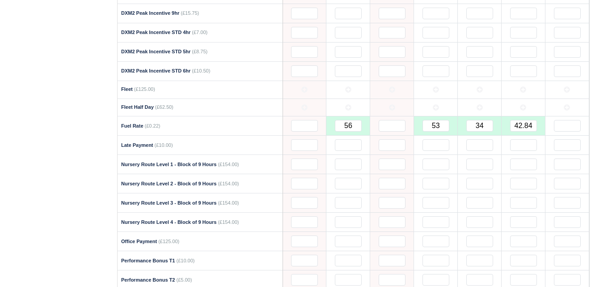
scroll to position [565, 0]
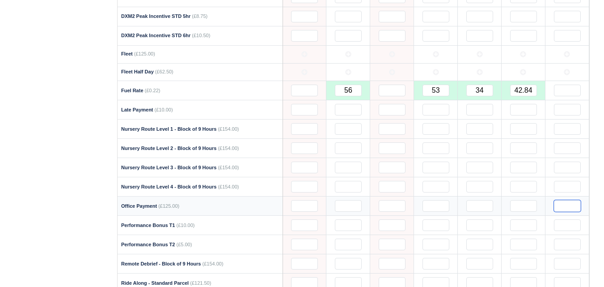
click at [574, 204] on input "text" at bounding box center [567, 206] width 27 height 12
click at [595, 182] on div "Working Days 5 Payments £938.70 Daily Rate £0.00 Loans Remaining £1,185.00 July…" at bounding box center [353, 251] width 487 height 1394
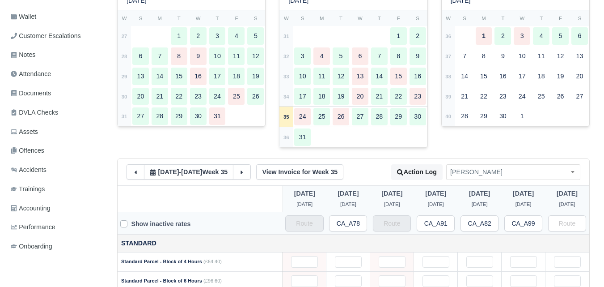
scroll to position [202, 0]
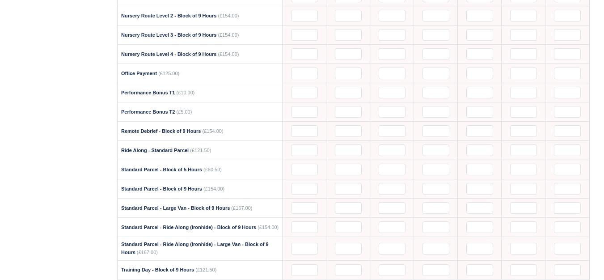
scroll to position [716, 0]
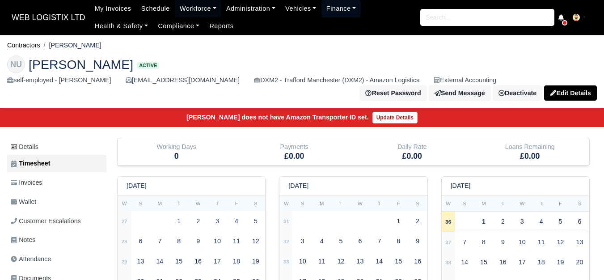
click at [341, 11] on link "Finance" at bounding box center [342, 8] width 40 height 17
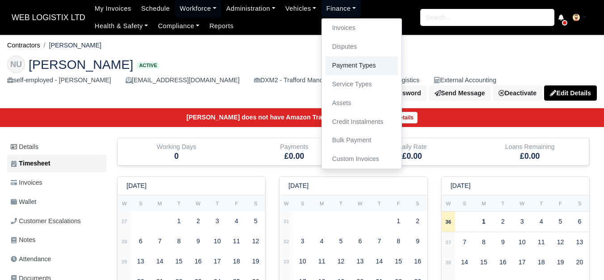
click at [351, 66] on link "Payment Types" at bounding box center [362, 65] width 72 height 19
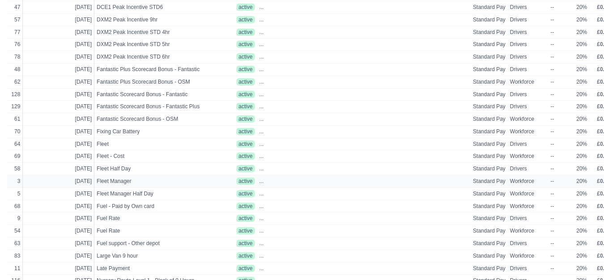
scroll to position [280, 0]
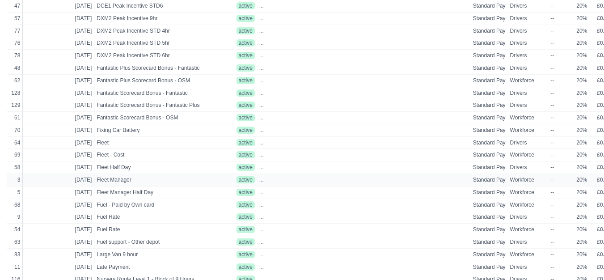
drag, startPoint x: 607, startPoint y: 131, endPoint x: 602, endPoint y: 181, distance: 49.4
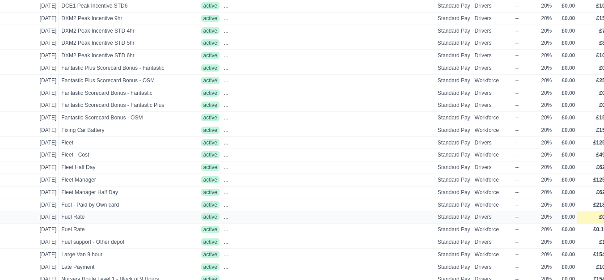
click at [599, 219] on span "£0.22" at bounding box center [605, 217] width 13 height 6
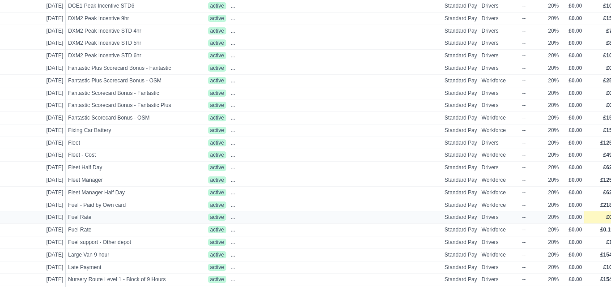
select select
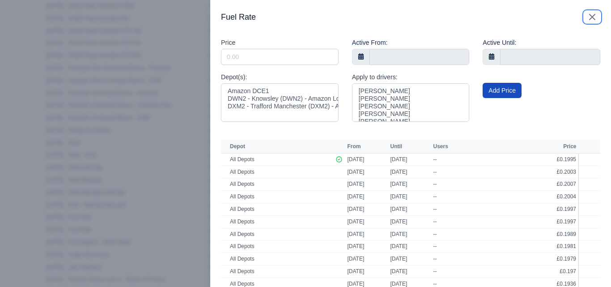
click at [589, 17] on icon "button" at bounding box center [591, 16] width 5 height 5
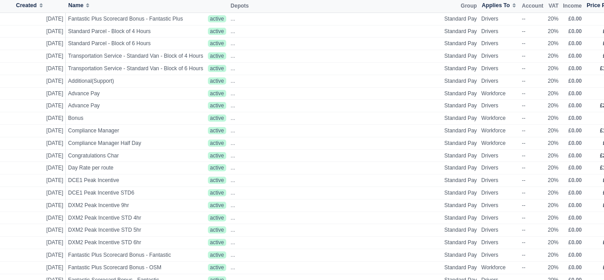
scroll to position [0, 29]
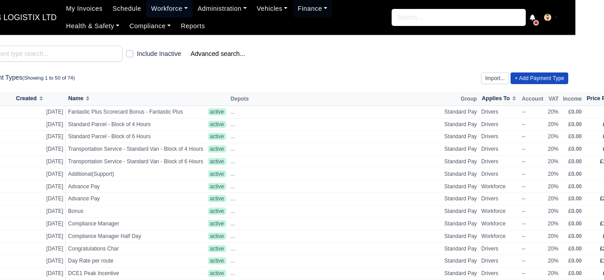
click at [163, 16] on link "Workforce" at bounding box center [169, 8] width 47 height 17
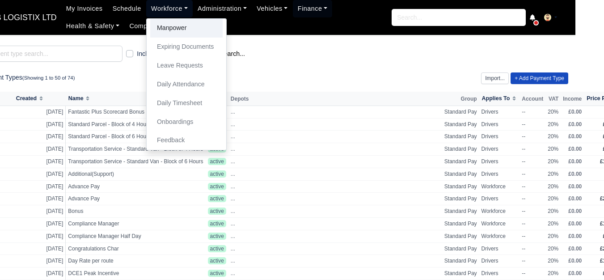
click at [164, 33] on link "Manpower" at bounding box center [186, 28] width 72 height 19
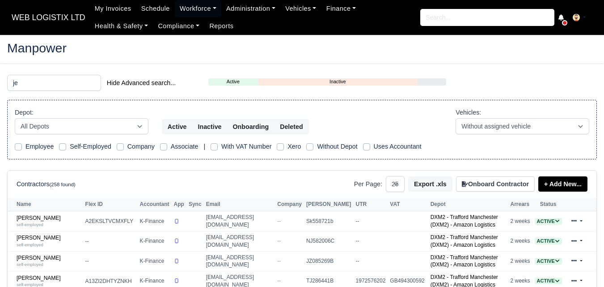
select select "25"
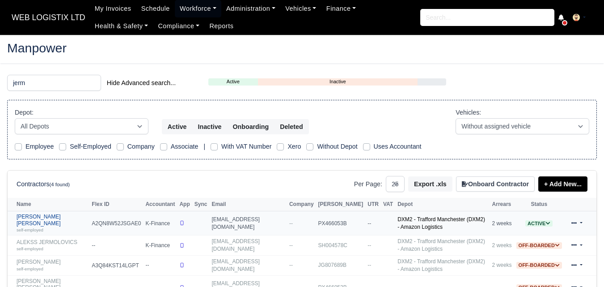
type input "jerm"
click at [42, 219] on link "Jermaine Orlando Bryan self-employed" at bounding box center [52, 222] width 71 height 19
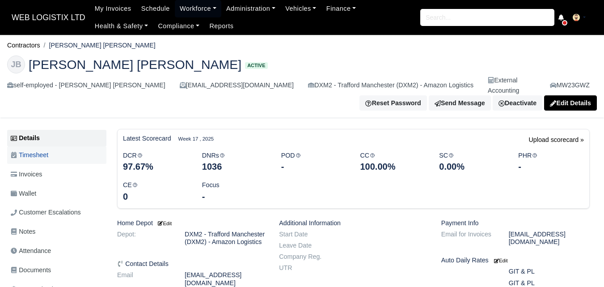
click at [39, 150] on span "Timesheet" at bounding box center [30, 155] width 38 height 10
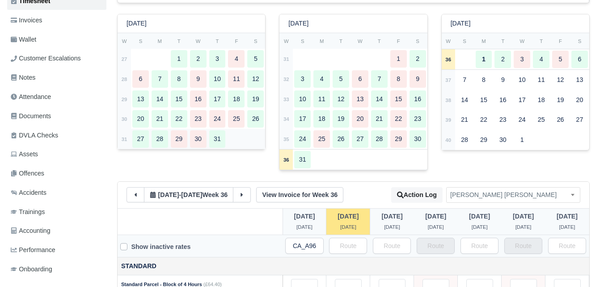
scroll to position [154, 0]
click at [283, 129] on td "35" at bounding box center [286, 139] width 13 height 20
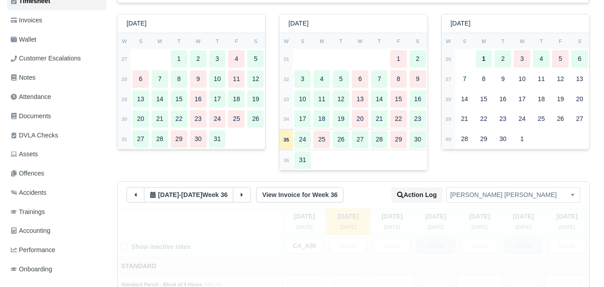
type input "62"
type input "20"
type input "23"
type input "32"
type input "11"
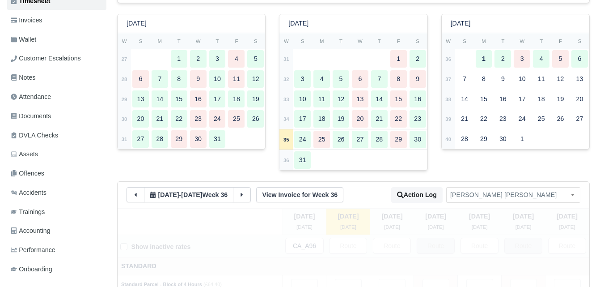
type input "0.2"
type input "1"
type input "0.5"
type input "0.7"
type input "1"
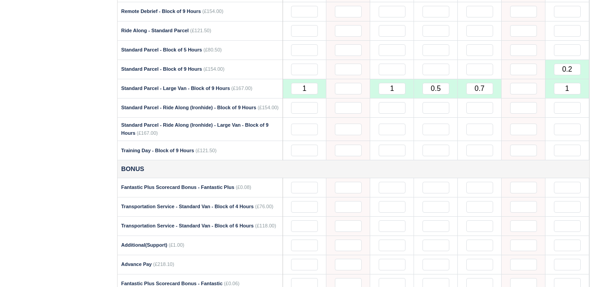
scroll to position [830, 0]
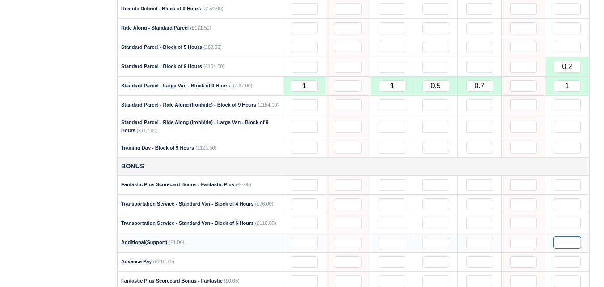
click at [558, 237] on input "text" at bounding box center [567, 243] width 27 height 12
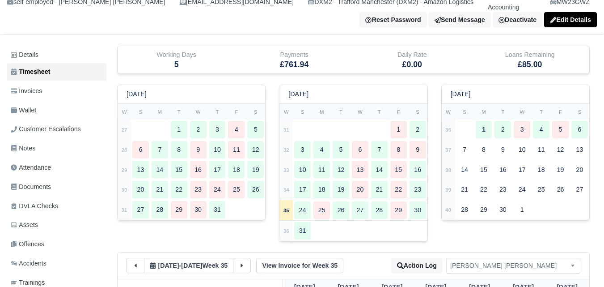
scroll to position [0, 0]
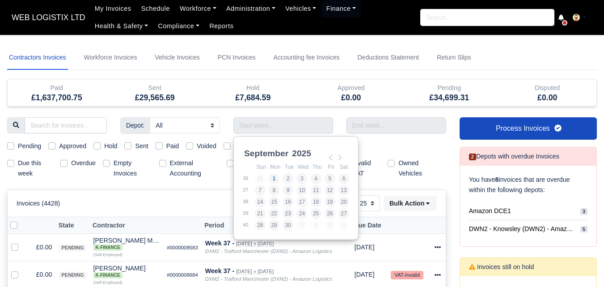
select select "25"
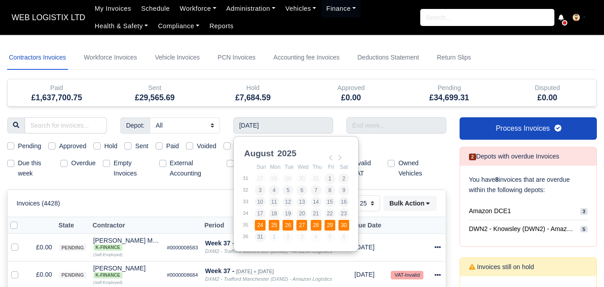
type input "24/08/2025 - 30/08/2025"
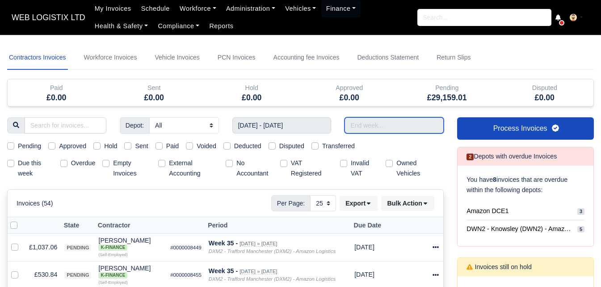
click at [396, 123] on input "text" at bounding box center [394, 125] width 99 height 16
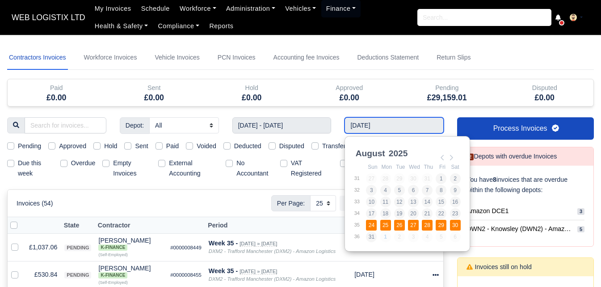
type input "24/08/2025 - 30/08/2025"
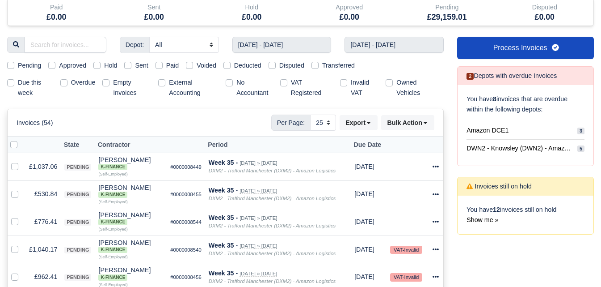
scroll to position [113, 0]
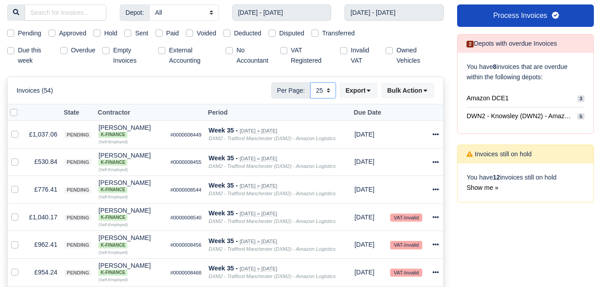
click at [324, 90] on select "10 25 50" at bounding box center [323, 90] width 26 height 16
select select "50"
click at [310, 82] on select "10 25 50" at bounding box center [323, 90] width 26 height 16
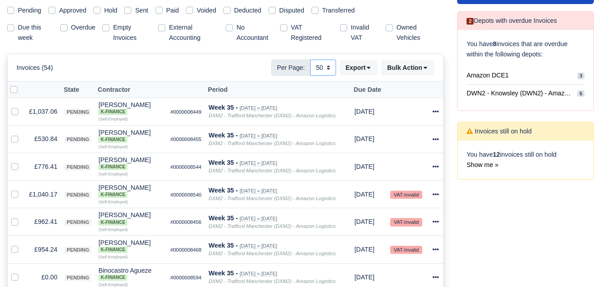
scroll to position [102, 0]
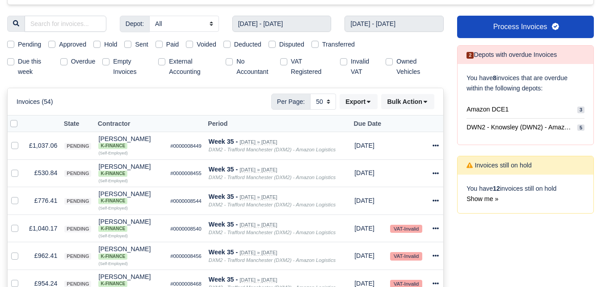
click at [104, 44] on label "Hold" at bounding box center [110, 44] width 13 height 10
click at [97, 44] on input "Hold" at bounding box center [96, 42] width 7 height 7
checkbox input "true"
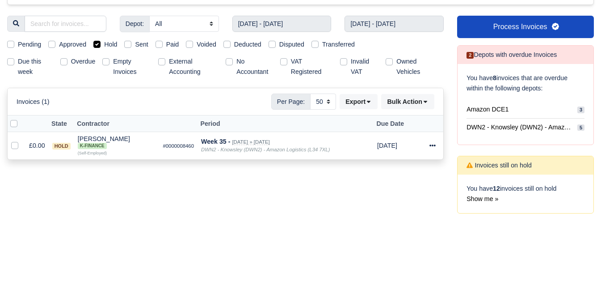
click at [104, 43] on label "Hold" at bounding box center [110, 44] width 13 height 10
click at [97, 43] on input "Hold" at bounding box center [96, 42] width 7 height 7
checkbox input "false"
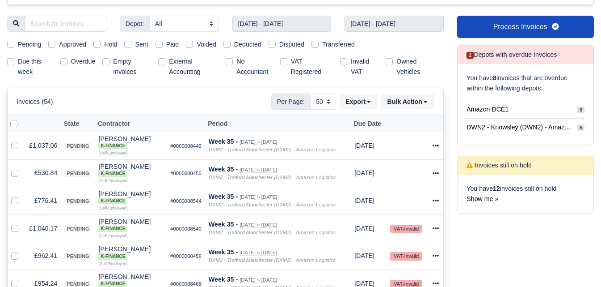
click at [18, 41] on label "Pending" at bounding box center [29, 44] width 23 height 10
click at [9, 41] on input "Pending" at bounding box center [10, 42] width 7 height 7
checkbox input "true"
click at [18, 42] on label "Pending" at bounding box center [29, 44] width 23 height 10
click at [11, 42] on input "Pending" at bounding box center [10, 42] width 7 height 7
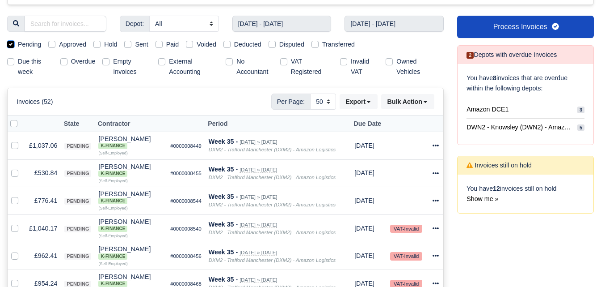
checkbox input "false"
click at [135, 46] on label "Sent" at bounding box center [141, 44] width 13 height 10
click at [129, 46] on input "Sent" at bounding box center [127, 42] width 7 height 7
checkbox input "true"
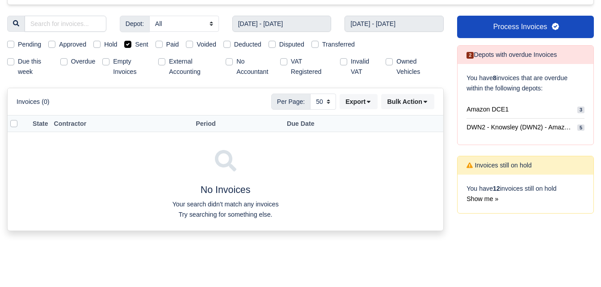
click at [135, 43] on label "Sent" at bounding box center [141, 44] width 13 height 10
click at [128, 43] on input "Sent" at bounding box center [127, 42] width 7 height 7
checkbox input "false"
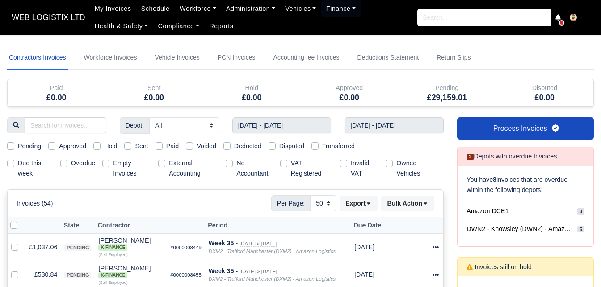
click at [18, 144] on label "Pending" at bounding box center [29, 146] width 23 height 10
click at [10, 144] on input "Pending" at bounding box center [10, 144] width 7 height 7
checkbox input "true"
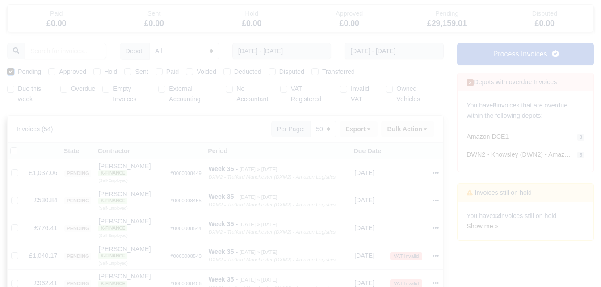
scroll to position [75, 0]
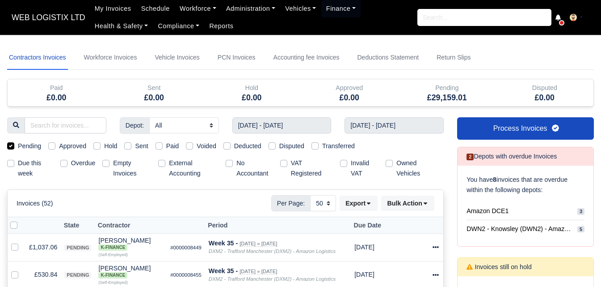
click at [113, 165] on label "Empty Invoices" at bounding box center [132, 168] width 38 height 21
click at [108, 165] on input "Empty Invoices" at bounding box center [105, 161] width 7 height 7
checkbox input "true"
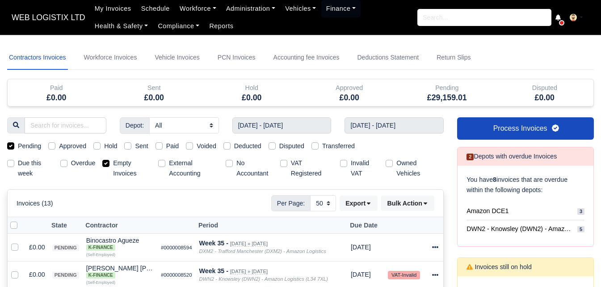
click at [18, 147] on label "Pending" at bounding box center [29, 146] width 23 height 10
click at [11, 147] on input "Pending" at bounding box center [10, 144] width 7 height 7
checkbox input "false"
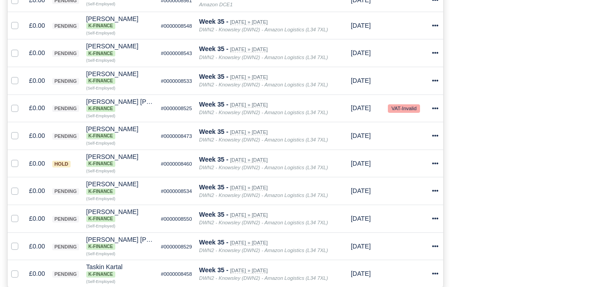
scroll to position [416, 0]
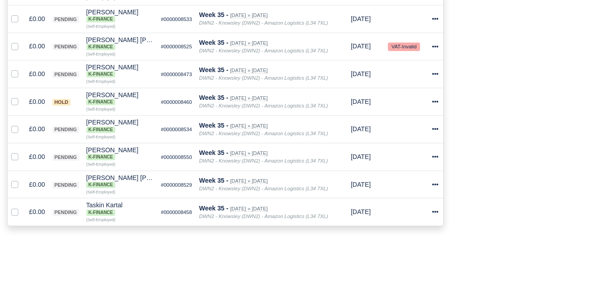
drag, startPoint x: 583, startPoint y: 237, endPoint x: 589, endPoint y: 198, distance: 38.9
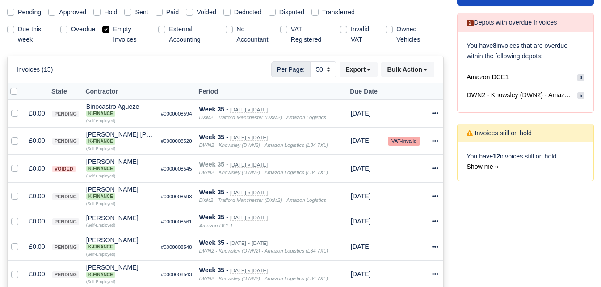
scroll to position [108, 0]
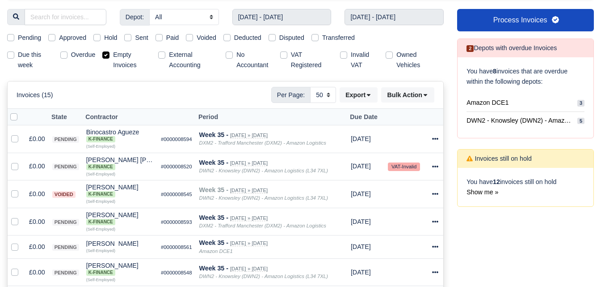
click at [21, 112] on label at bounding box center [21, 112] width 0 height 0
click at [13, 118] on input "checkbox" at bounding box center [13, 115] width 7 height 7
checkbox input "true"
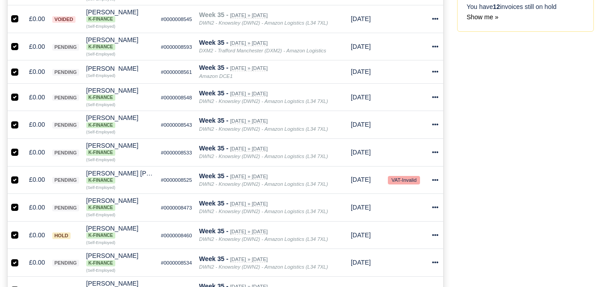
scroll to position [331, 0]
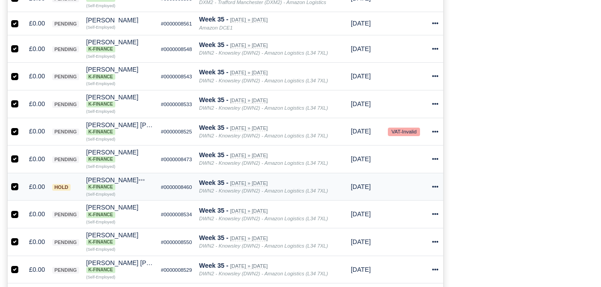
click at [22, 182] on label at bounding box center [22, 182] width 0 height 0
click at [15, 189] on input "checkbox" at bounding box center [14, 185] width 7 height 7
checkbox input "false"
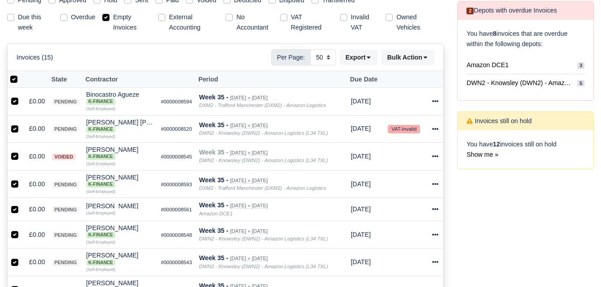
scroll to position [115, 0]
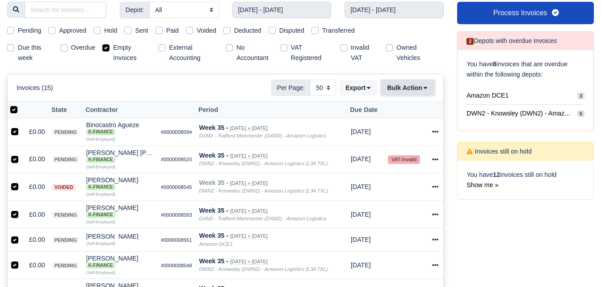
click at [412, 93] on button "Bulk Action" at bounding box center [407, 87] width 53 height 15
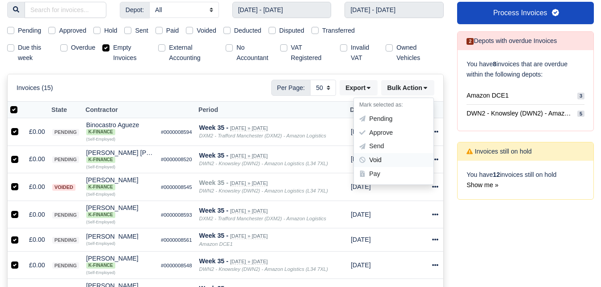
click at [398, 159] on div "Void" at bounding box center [394, 160] width 80 height 14
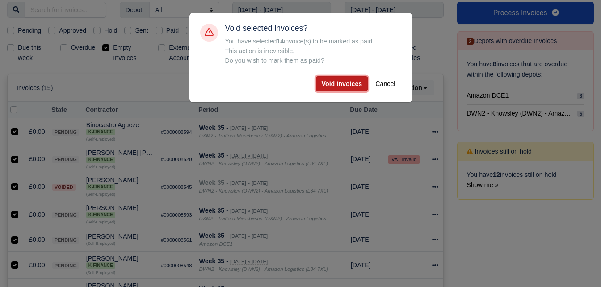
click at [331, 81] on button "Void invoices" at bounding box center [342, 83] width 52 height 15
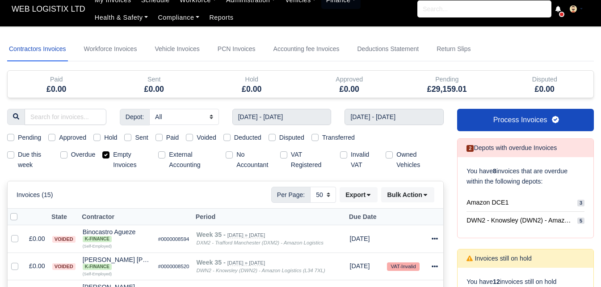
scroll to position [0, 0]
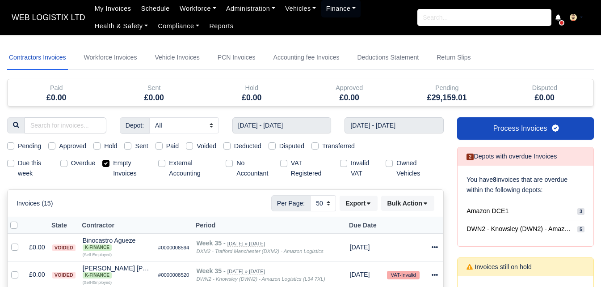
click at [18, 148] on label "Pending" at bounding box center [29, 146] width 23 height 10
click at [7, 148] on input "Pending" at bounding box center [10, 144] width 7 height 7
checkbox input "true"
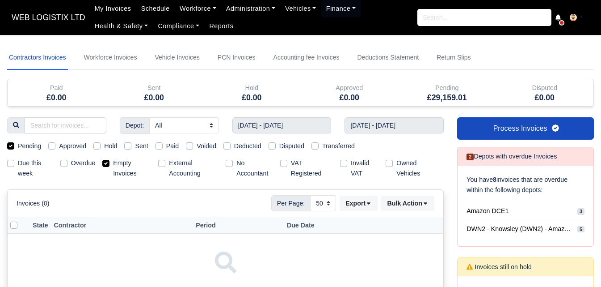
click at [113, 165] on label "Empty Invoices" at bounding box center [132, 168] width 38 height 21
click at [104, 165] on input "Empty Invoices" at bounding box center [105, 161] width 7 height 7
checkbox input "false"
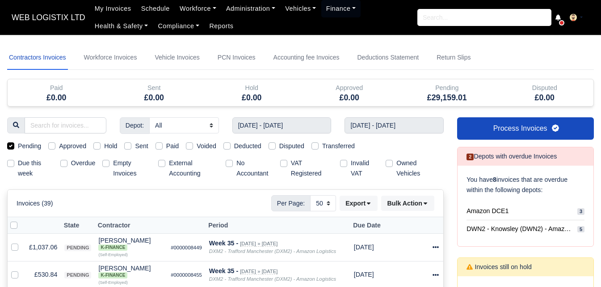
click at [21, 220] on label at bounding box center [21, 220] width 0 height 0
click at [16, 225] on input "checkbox" at bounding box center [13, 223] width 7 height 7
checkbox input "true"
click at [415, 205] on button "Bulk Action" at bounding box center [407, 202] width 53 height 15
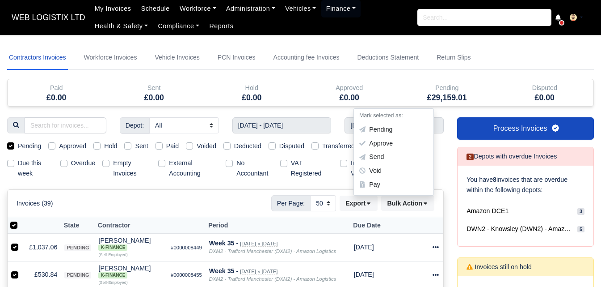
click at [174, 195] on div "Invoices (39) Per Page: 10 25 50 Export Data export: Export BACS 18 Download In…" at bounding box center [226, 203] width 418 height 16
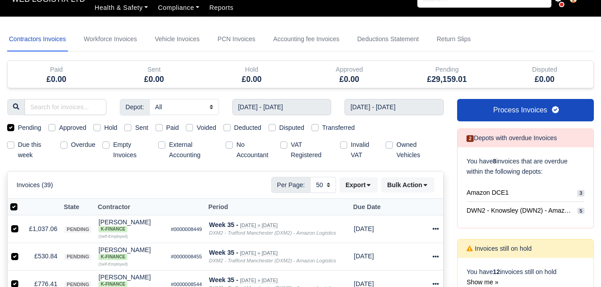
scroll to position [7, 0]
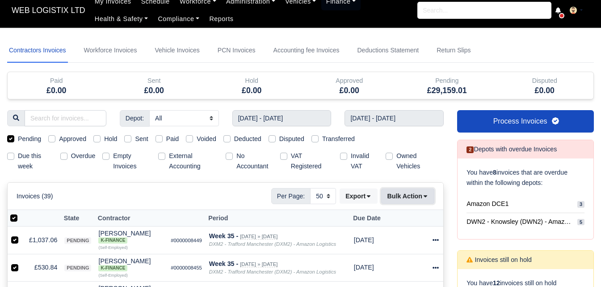
click at [423, 199] on icon at bounding box center [426, 196] width 6 height 6
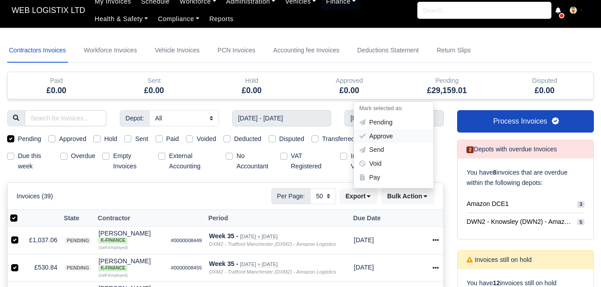
click at [395, 129] on div "Approve" at bounding box center [394, 136] width 80 height 14
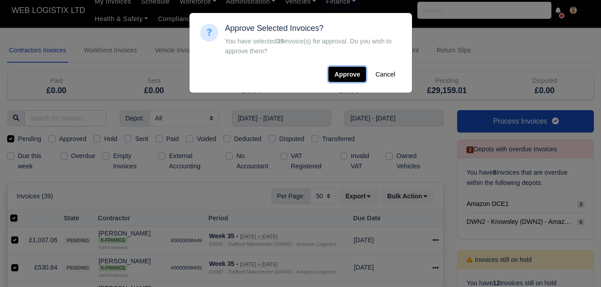
click at [348, 76] on button "Approve" at bounding box center [348, 74] width 38 height 15
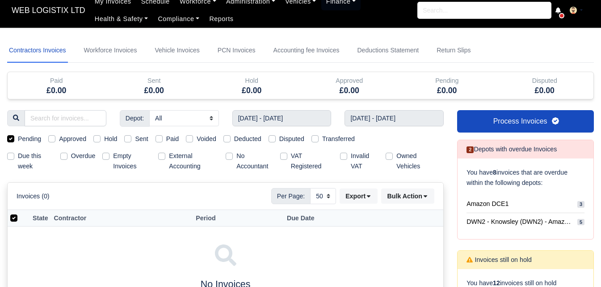
click at [59, 140] on label "Approved" at bounding box center [72, 139] width 27 height 10
click at [53, 140] on input "Approved" at bounding box center [51, 137] width 7 height 7
checkbox input "true"
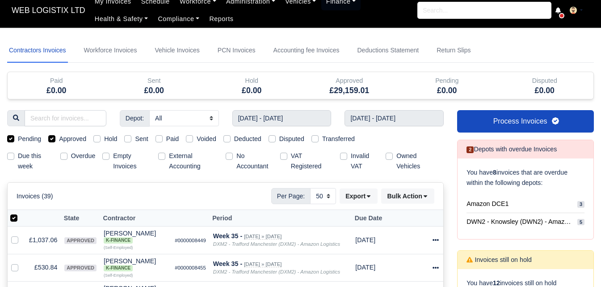
drag, startPoint x: 53, startPoint y: 140, endPoint x: 10, endPoint y: 142, distance: 42.5
click at [10, 142] on div "Pending" at bounding box center [24, 139] width 34 height 10
click at [18, 140] on label "Pending" at bounding box center [29, 139] width 23 height 10
click at [11, 140] on input "Pending" at bounding box center [10, 137] width 7 height 7
checkbox input "false"
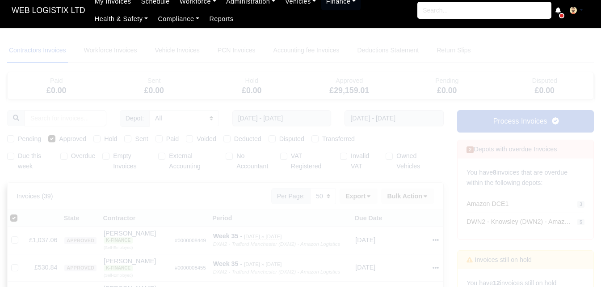
click at [236, 196] on div "Invoices (39) Per Page: 10 25 50 Export Data export: Export BACS 18 Download In…" at bounding box center [226, 196] width 418 height 16
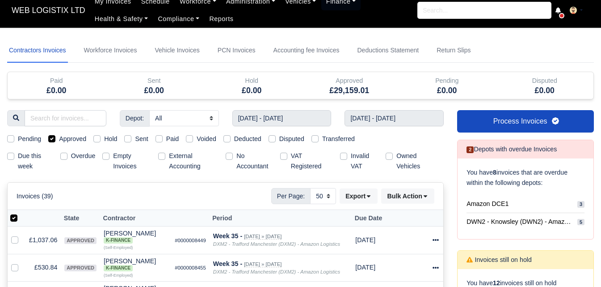
click at [21, 213] on label at bounding box center [21, 213] width 0 height 0
click at [15, 217] on input "checkbox" at bounding box center [13, 216] width 7 height 7
checkbox input "false"
click at [21, 213] on label at bounding box center [21, 213] width 0 height 0
click at [15, 217] on input "checkbox" at bounding box center [13, 216] width 7 height 7
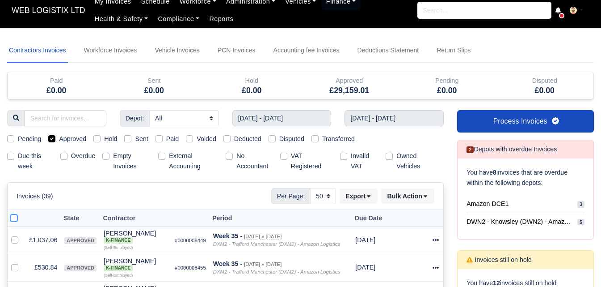
checkbox input "true"
click at [407, 199] on button "Bulk Action" at bounding box center [407, 195] width 53 height 15
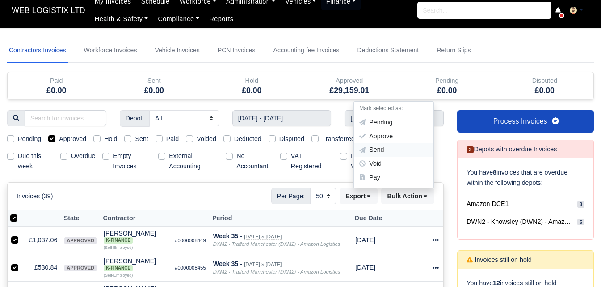
click at [387, 147] on div "Send" at bounding box center [394, 150] width 80 height 14
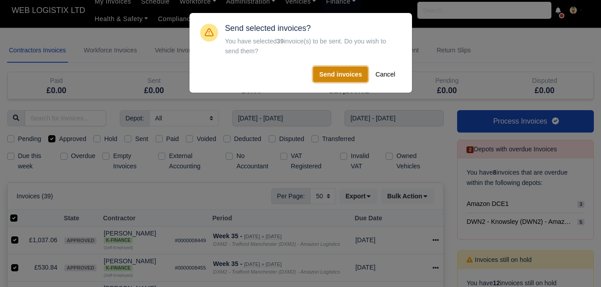
click at [328, 81] on button "Send invoices" at bounding box center [340, 74] width 55 height 15
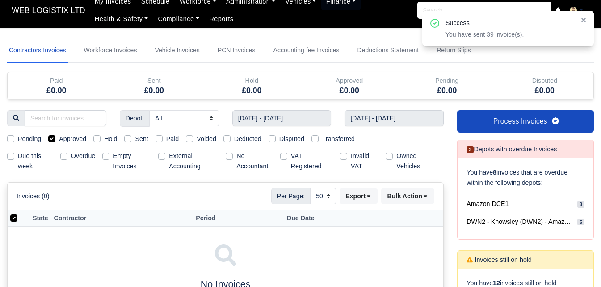
click at [135, 139] on label "Sent" at bounding box center [141, 139] width 13 height 10
click at [131, 139] on input "Sent" at bounding box center [127, 137] width 7 height 7
checkbox input "true"
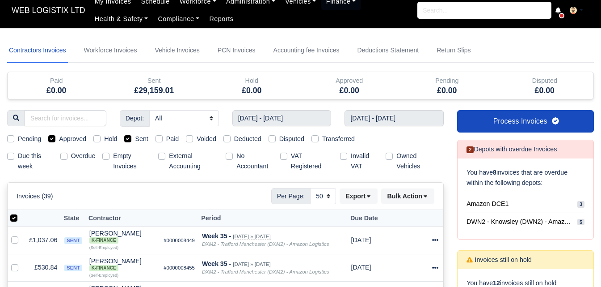
click at [59, 140] on label "Approved" at bounding box center [72, 139] width 27 height 10
click at [51, 140] on input "Approved" at bounding box center [51, 137] width 7 height 7
checkbox input "false"
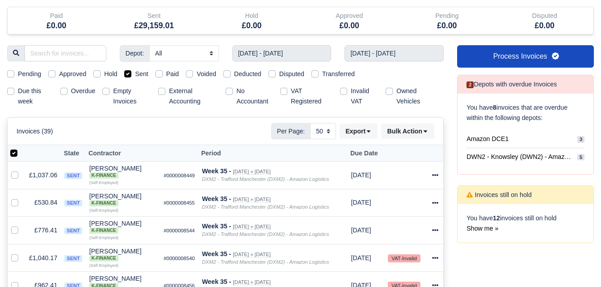
scroll to position [69, 0]
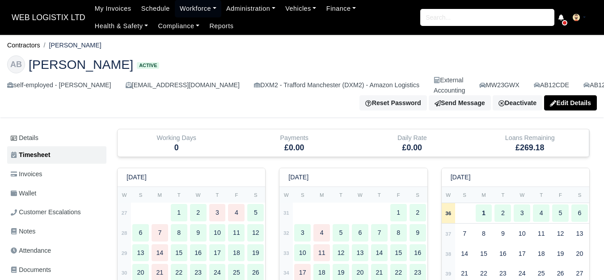
scroll to position [620, 0]
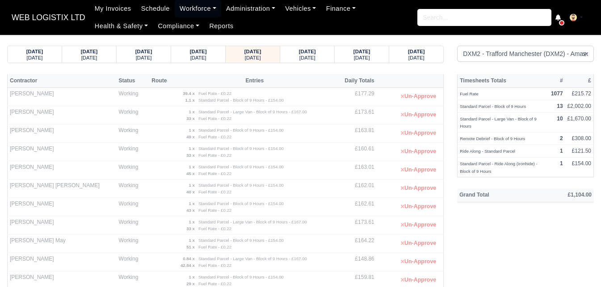
select select "1"
click at [307, 49] on strong "[DATE]" at bounding box center [307, 51] width 17 height 5
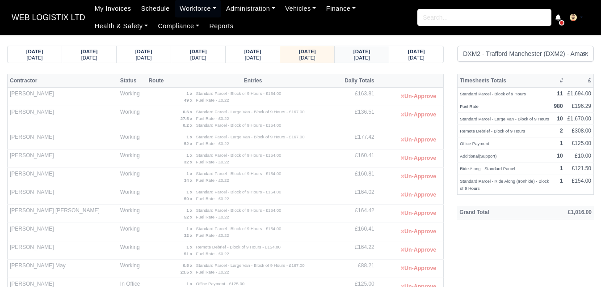
click at [357, 56] on small "[DATE]" at bounding box center [362, 57] width 16 height 5
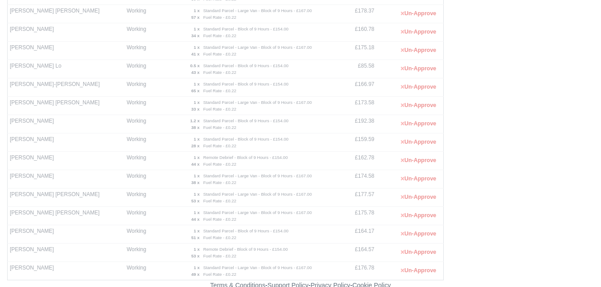
scroll to position [233, 0]
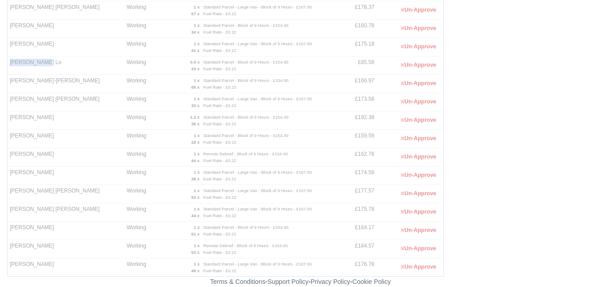
drag, startPoint x: 8, startPoint y: 61, endPoint x: 46, endPoint y: 62, distance: 37.1
click at [46, 62] on td "[PERSON_NAME] Lo" at bounding box center [66, 65] width 117 height 18
copy td "[PERSON_NAME] Lo"
click at [360, 153] on td "£162.78" at bounding box center [356, 157] width 42 height 18
drag, startPoint x: 359, startPoint y: 155, endPoint x: 352, endPoint y: 162, distance: 9.8
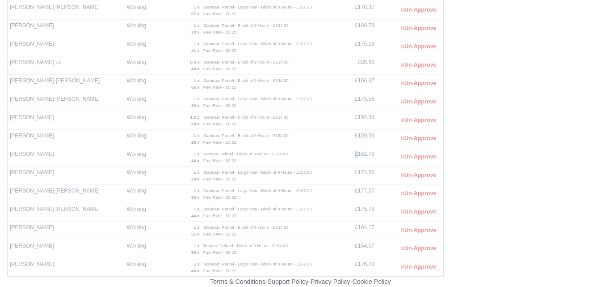
click at [356, 155] on td "£162.78" at bounding box center [356, 157] width 42 height 18
copy td "£"
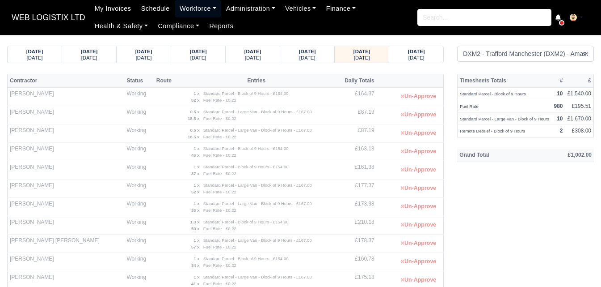
drag, startPoint x: 188, startPoint y: 4, endPoint x: 188, endPoint y: 16, distance: 11.6
click at [188, 5] on link "Workforce" at bounding box center [198, 8] width 47 height 17
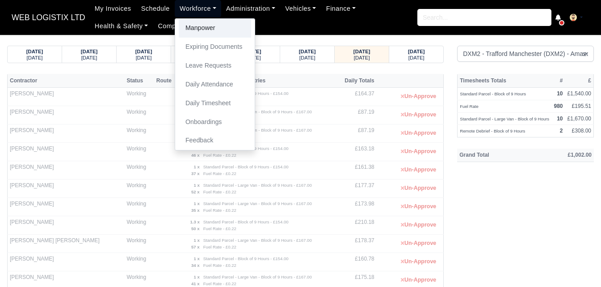
click at [190, 23] on link "Manpower" at bounding box center [215, 28] width 72 height 19
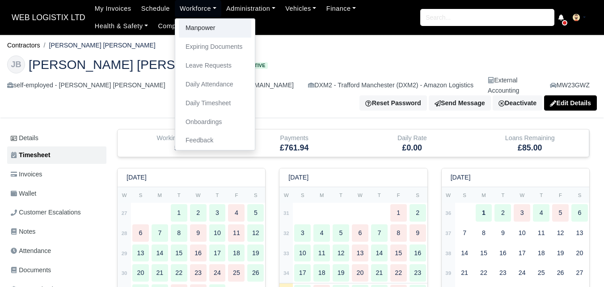
click at [192, 28] on link "Manpower" at bounding box center [215, 28] width 72 height 19
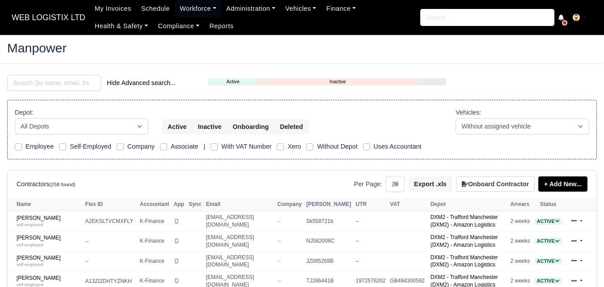
select select "25"
click at [69, 82] on input "search" at bounding box center [54, 83] width 94 height 16
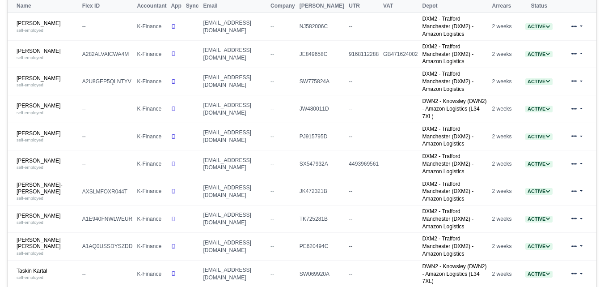
scroll to position [215, 0]
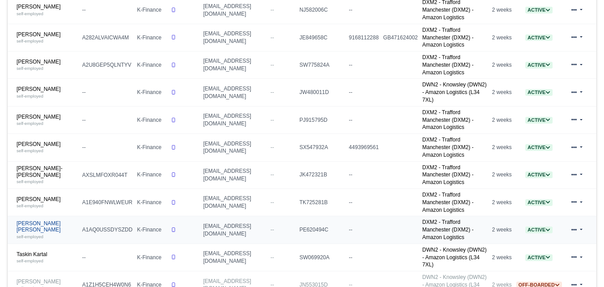
type input "al"
click at [50, 220] on link "[PERSON_NAME] [PERSON_NAME] self-employed" at bounding box center [47, 229] width 61 height 19
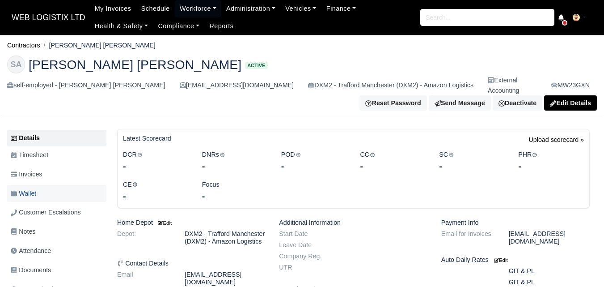
click at [38, 186] on link "Wallet" at bounding box center [56, 193] width 99 height 17
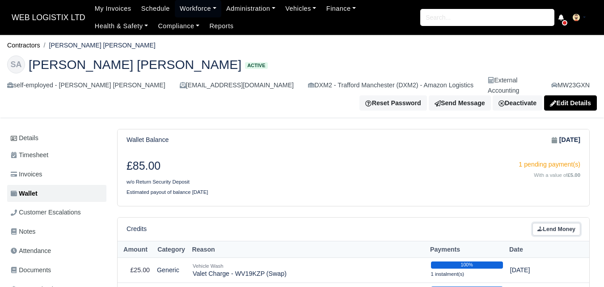
click at [548, 223] on link "Lend Money" at bounding box center [557, 229] width 48 height 13
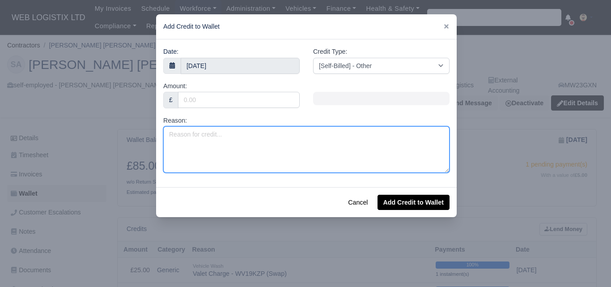
click at [196, 140] on textarea "Reason:" at bounding box center [306, 149] width 286 height 47
paste textarea "N/S/F QUARTER PANEL SCRATCHED - PASSANGER DOOR DAMAGED - FUEL COVER CRACKED - S…"
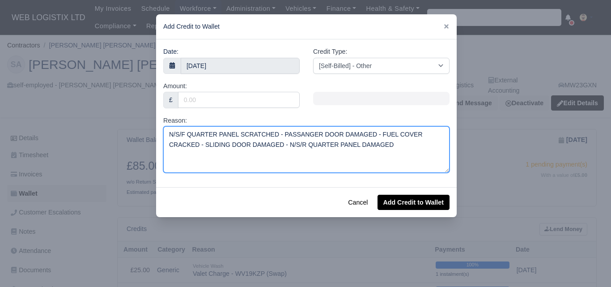
click at [166, 132] on textarea "N/S/F QUARTER PANEL SCRATCHED - PASSANGER DOOR DAMAGED - FUEL COVER CRACKED - S…" at bounding box center [306, 149] width 286 height 47
click at [164, 128] on textarea "N/S/F QUARTER PANEL SCRATCHED - PASSANGER DOOR DAMAGED - FUEL COVER CRACKED - S…" at bounding box center [306, 149] width 286 height 47
drag, startPoint x: 168, startPoint y: 135, endPoint x: 198, endPoint y: 131, distance: 30.3
click at [198, 131] on textarea "Repair to N/S/F QUARTER PANEL SCRATCHED - PASSANGER DOOR DAMAGED - FUEL COVER C…" at bounding box center [306, 149] width 286 height 47
click at [360, 149] on textarea "N/S/F QUARTER PANEL SCRATCHED - PASSANGER DOOR DAMAGED - FUEL COVER CRACKED - S…" at bounding box center [306, 149] width 286 height 47
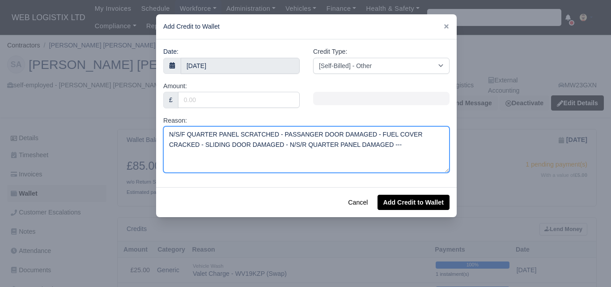
click at [412, 143] on textarea "N/S/F QUARTER PANEL SCRATCHED - PASSANGER DOOR DAMAGED - FUEL COVER CRACKED - S…" at bounding box center [306, 149] width 286 height 47
paste textarea "MW23GXU"
type textarea "N/S/F QUARTER PANEL SCRATCHED - PASSANGER DOOR DAMAGED - FUEL COVER CRACKED - S…"
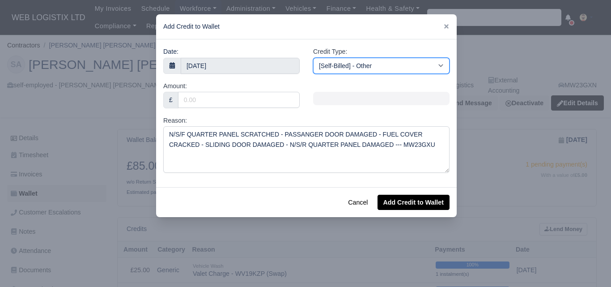
click at [407, 69] on select "[Self-Billed] - Other [Self-Billed] - Negative Invoice [Self-Billed] - Keychain…" at bounding box center [381, 66] width 136 height 16
select select "vehicle_damage"
click at [313, 58] on select "[Self-Billed] - Other [Self-Billed] - Negative Invoice [Self-Billed] - Keychain…" at bounding box center [381, 66] width 136 height 16
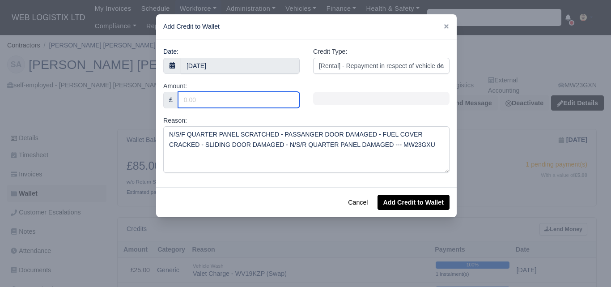
click at [223, 100] on input "Amount:" at bounding box center [239, 100] width 122 height 16
paste input "1,542.00"
click at [189, 104] on input "1,542.00" at bounding box center [239, 100] width 122 height 16
type input "1542.00"
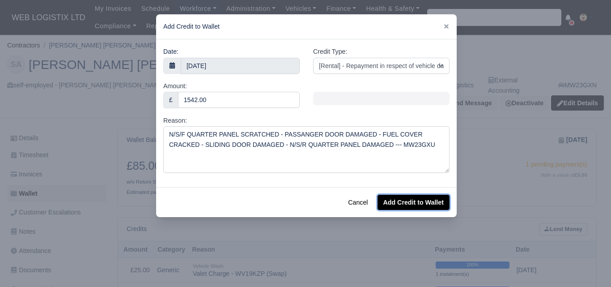
click at [410, 207] on button "Add Credit to Wallet" at bounding box center [413, 202] width 72 height 15
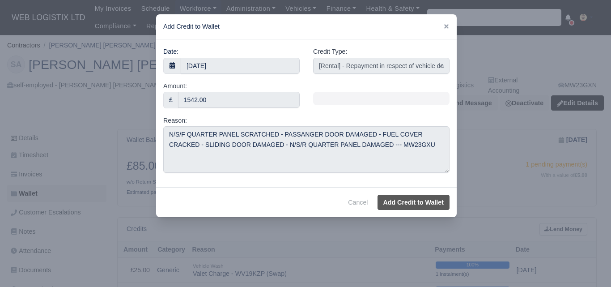
select select "other"
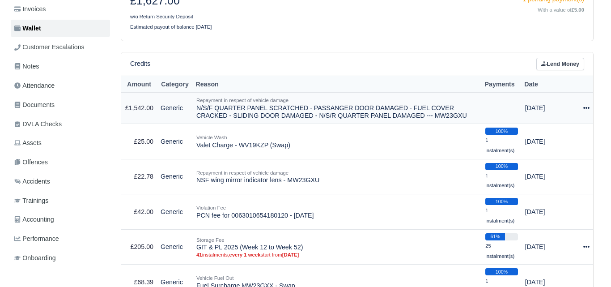
scroll to position [165, 0]
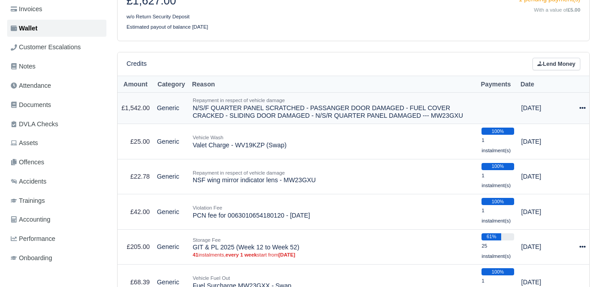
click at [581, 105] on icon at bounding box center [583, 108] width 6 height 6
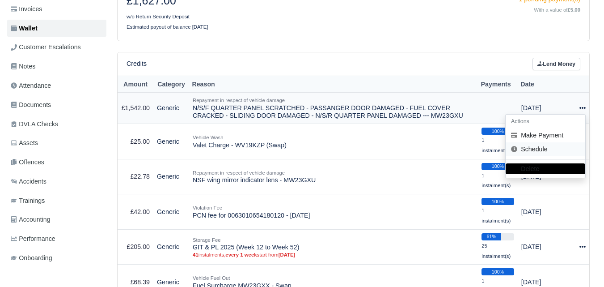
click at [529, 144] on link "Schedule" at bounding box center [546, 149] width 80 height 14
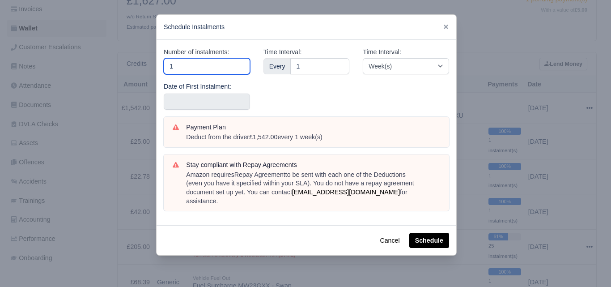
click at [182, 62] on input "1" at bounding box center [207, 66] width 86 height 16
click at [186, 65] on input "1" at bounding box center [207, 66] width 86 height 16
type input "15"
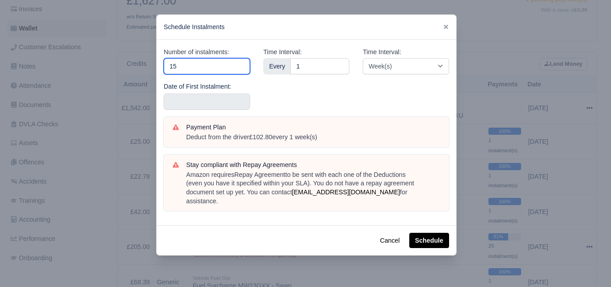
type input "15"
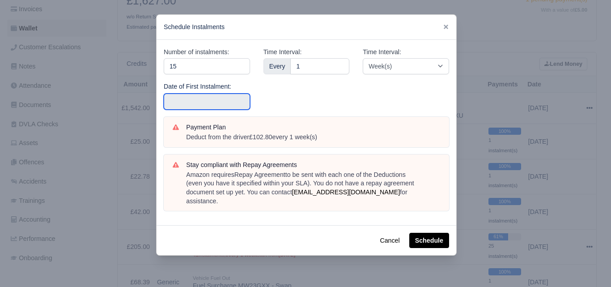
click at [190, 97] on input "text" at bounding box center [207, 101] width 86 height 16
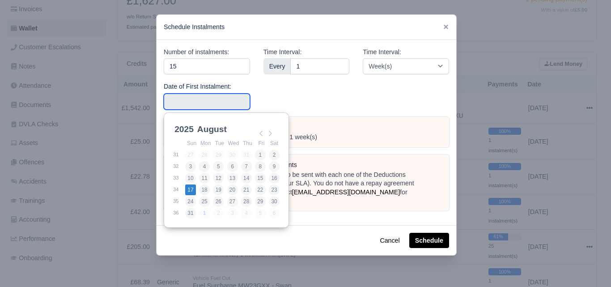
type input "[DATE]"
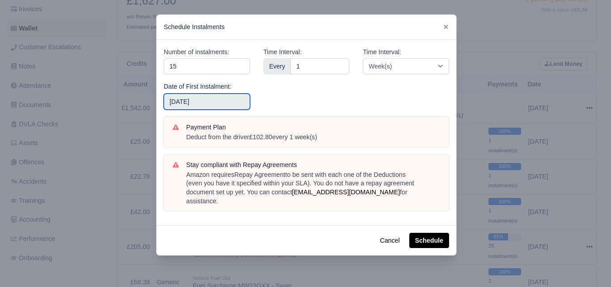
click at [230, 103] on input "[DATE]" at bounding box center [207, 101] width 86 height 16
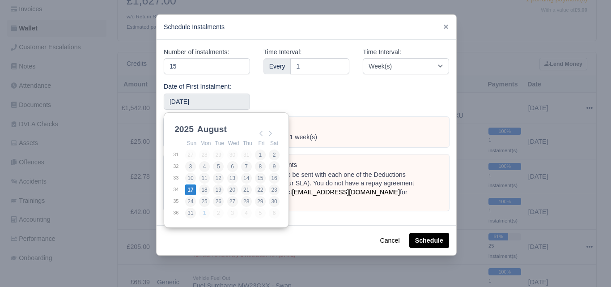
click at [317, 95] on div "Time Interval: Every 1" at bounding box center [307, 82] width 100 height 70
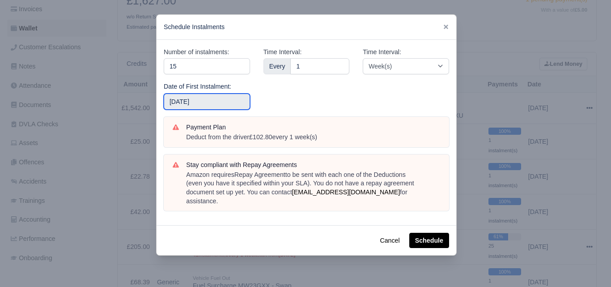
click at [236, 97] on input "[DATE]" at bounding box center [207, 101] width 86 height 16
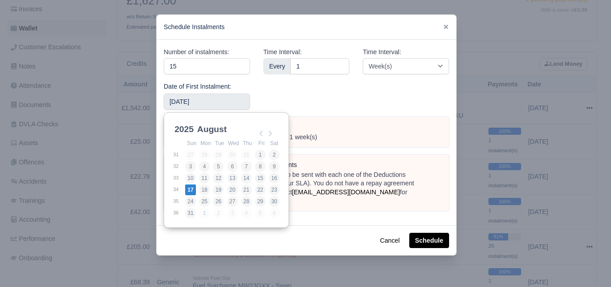
click at [322, 103] on div "Time Interval: Every 1" at bounding box center [307, 82] width 100 height 70
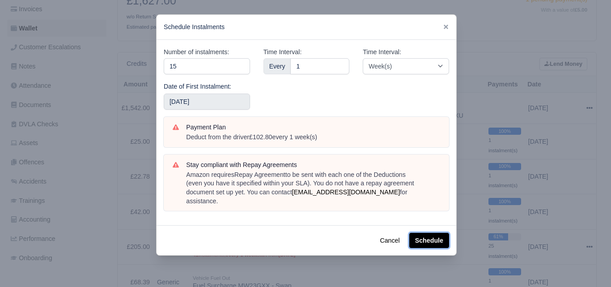
click at [428, 233] on button "Schedule" at bounding box center [429, 240] width 40 height 15
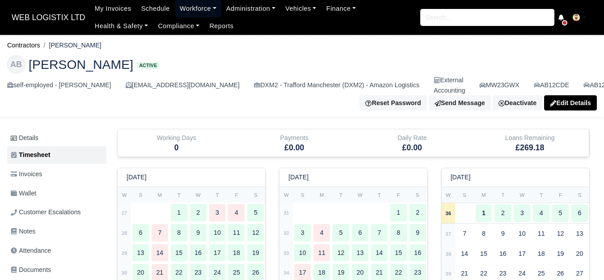
click at [189, 12] on link "Workforce" at bounding box center [198, 8] width 47 height 17
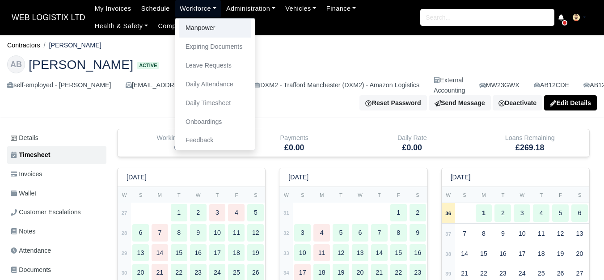
click at [187, 32] on link "Manpower" at bounding box center [215, 28] width 72 height 19
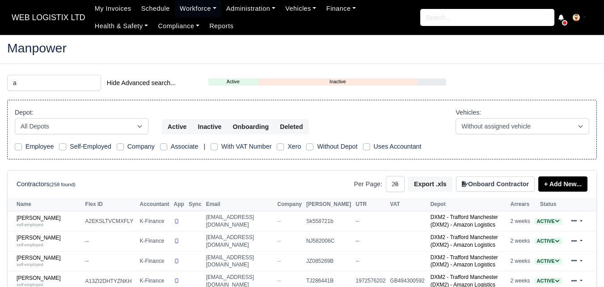
select select "25"
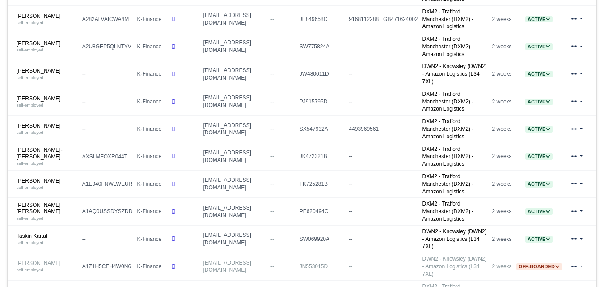
scroll to position [242, 0]
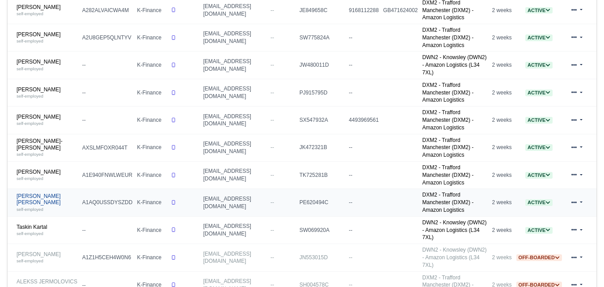
type input "al"
click at [29, 193] on link "[PERSON_NAME] [PERSON_NAME] self-employed" at bounding box center [47, 202] width 61 height 19
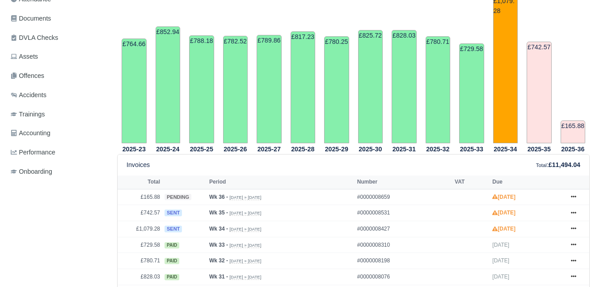
scroll to position [251, 0]
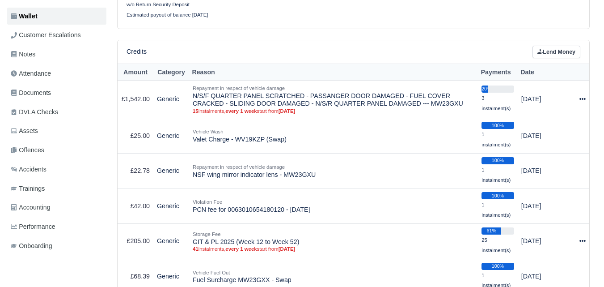
scroll to position [135, 0]
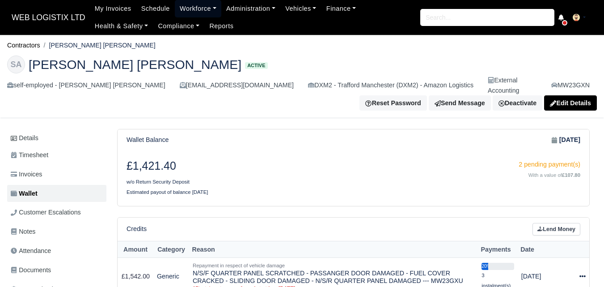
click at [185, 8] on link "Workforce" at bounding box center [198, 8] width 47 height 17
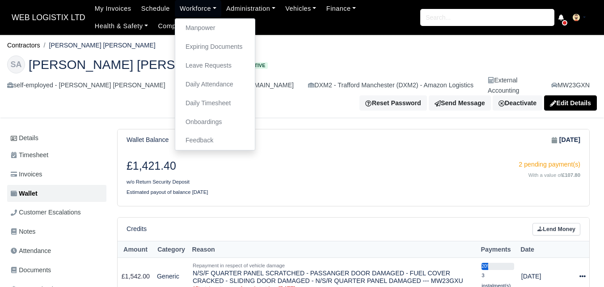
click at [295, 164] on h3 "£1,421.40" at bounding box center [237, 165] width 220 height 13
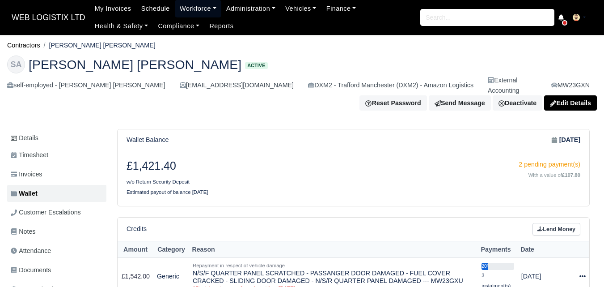
click at [194, 4] on link "Workforce" at bounding box center [198, 8] width 47 height 17
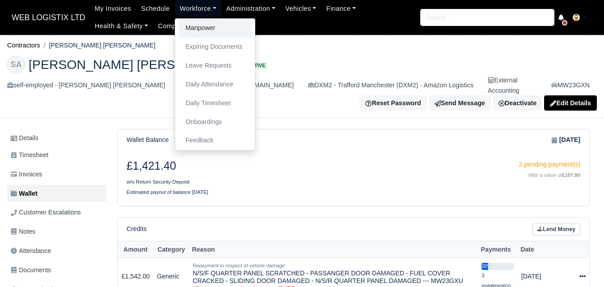
click at [196, 29] on link "Manpower" at bounding box center [215, 28] width 72 height 19
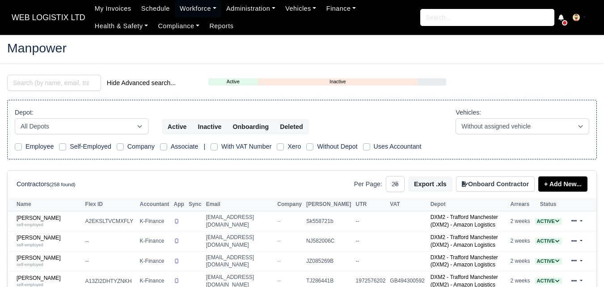
select select "25"
click at [43, 78] on input "search" at bounding box center [54, 83] width 94 height 16
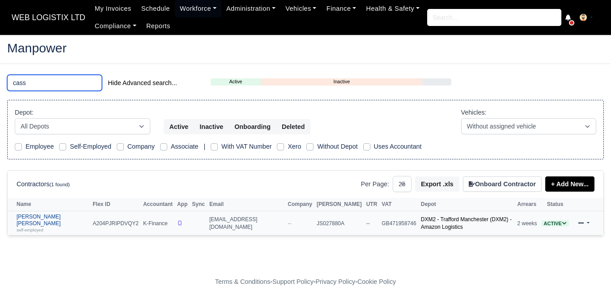
type input "cass"
click at [43, 217] on link "Cassie Jane Agar self-employed" at bounding box center [53, 222] width 72 height 19
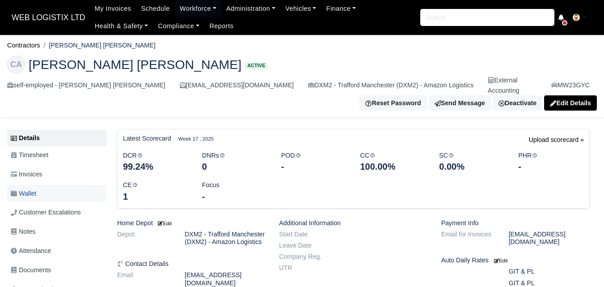
click at [32, 188] on span "Wallet" at bounding box center [23, 193] width 25 height 10
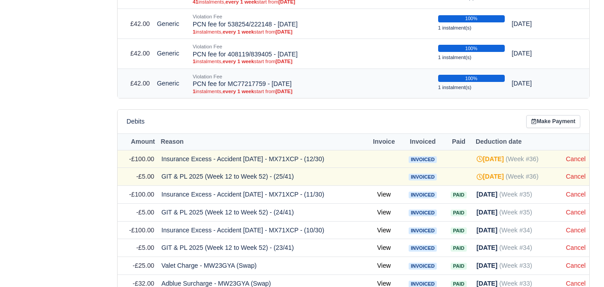
scroll to position [419, 0]
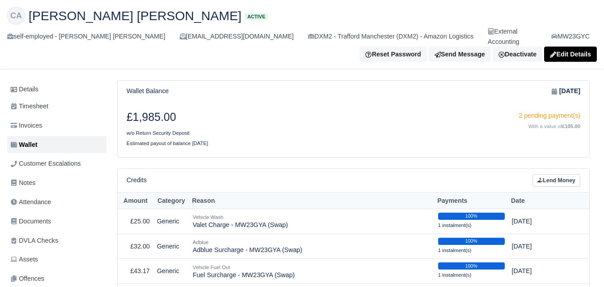
scroll to position [0, 0]
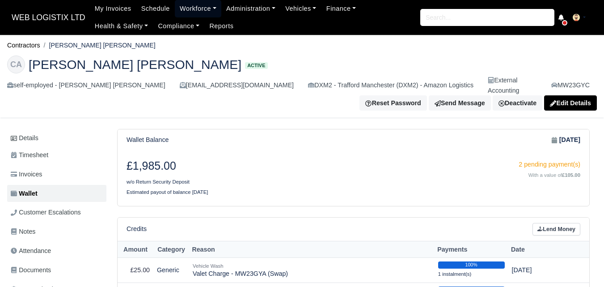
click at [178, 10] on link "Workforce" at bounding box center [198, 8] width 47 height 17
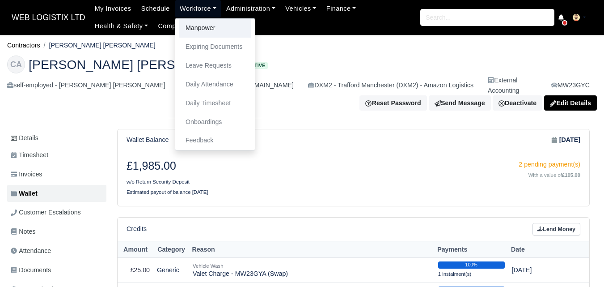
click at [183, 28] on link "Manpower" at bounding box center [215, 28] width 72 height 19
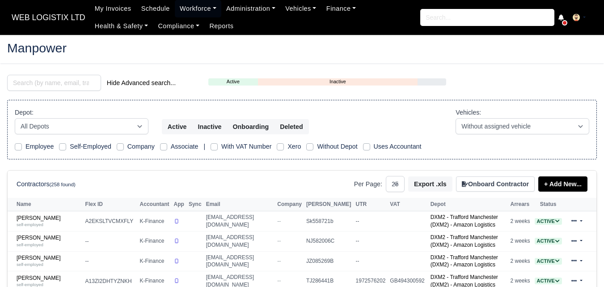
select select "25"
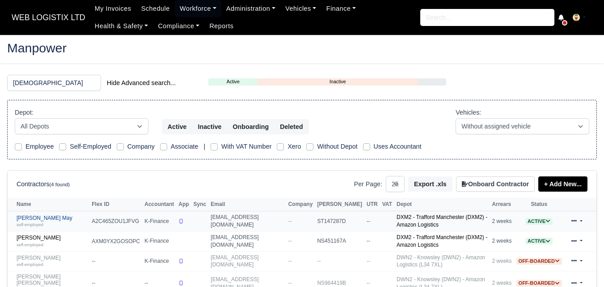
type input "[DEMOGRAPHIC_DATA]"
click at [53, 217] on link "[PERSON_NAME] May self-employed" at bounding box center [52, 221] width 71 height 13
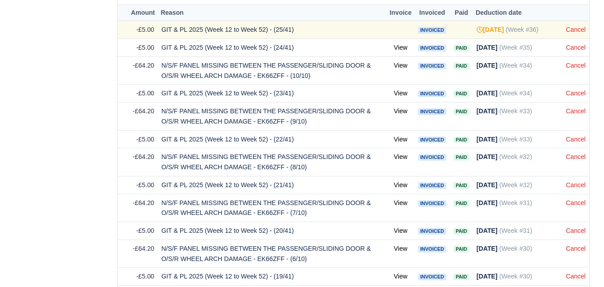
scroll to position [428, 0]
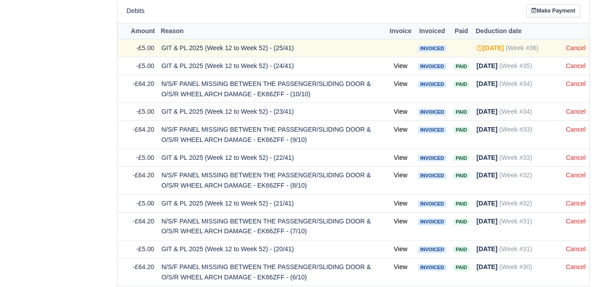
drag, startPoint x: 162, startPoint y: 73, endPoint x: 176, endPoint y: 76, distance: 14.8
click at [176, 76] on td "N/S/F PANEL MISSING BETWEEN THE PASSENGER/SLIDING DOOR & O/S/R WHEEL ARCH DAMAG…" at bounding box center [272, 89] width 229 height 28
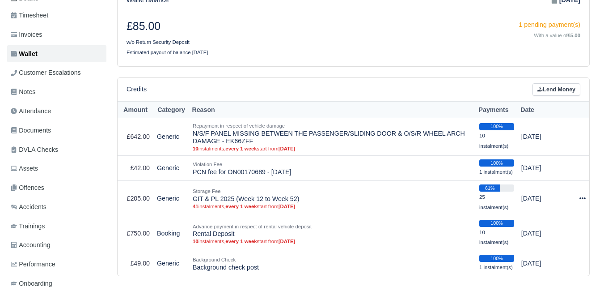
scroll to position [0, 0]
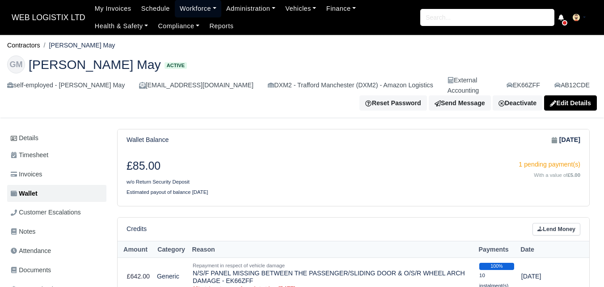
click at [202, 7] on link "Workforce" at bounding box center [198, 8] width 47 height 17
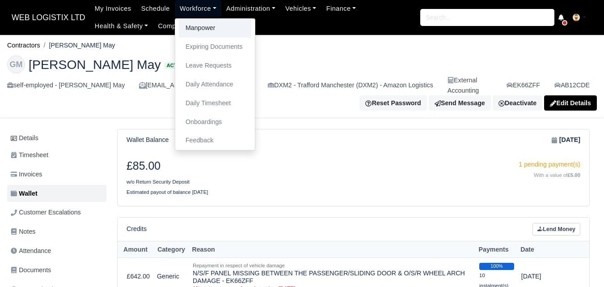
click at [197, 27] on link "Manpower" at bounding box center [215, 28] width 72 height 19
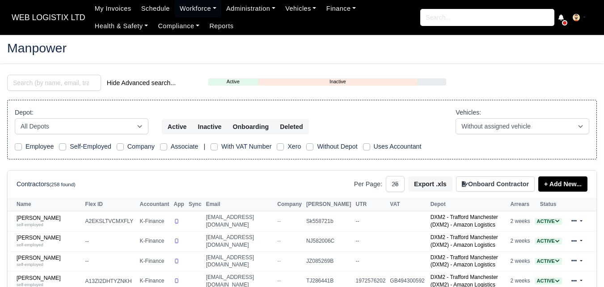
select select "25"
click at [37, 216] on link "Adrian Birladeanu self-employed" at bounding box center [49, 221] width 64 height 13
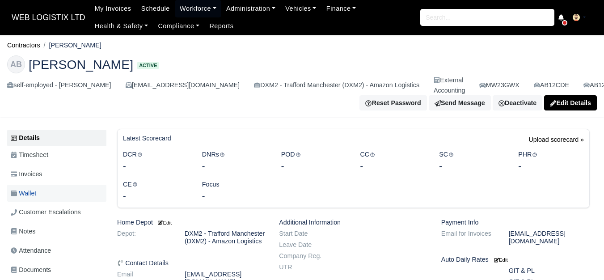
click at [32, 199] on span "Wallet" at bounding box center [23, 193] width 25 height 10
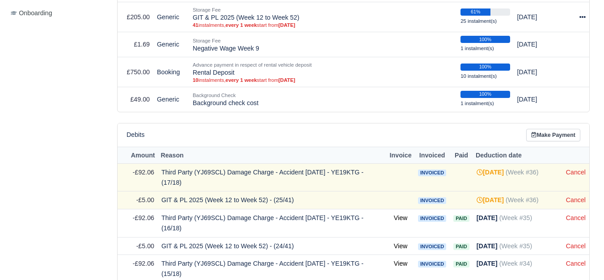
scroll to position [456, 0]
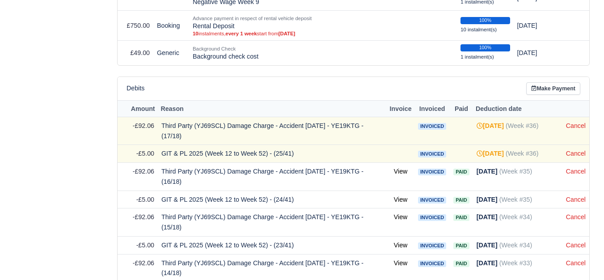
drag, startPoint x: 606, startPoint y: 38, endPoint x: 606, endPoint y: 109, distance: 70.7
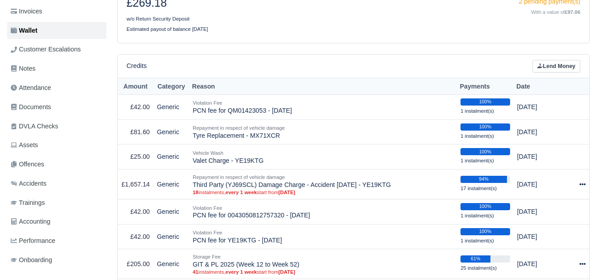
scroll to position [0, 0]
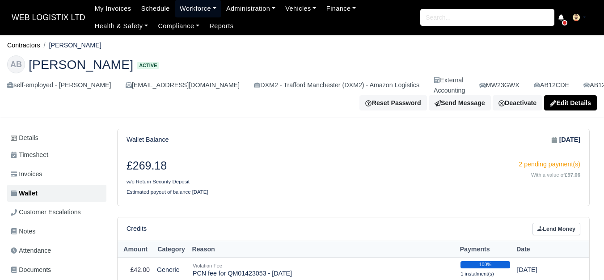
click at [197, 7] on link "Workforce" at bounding box center [198, 8] width 47 height 17
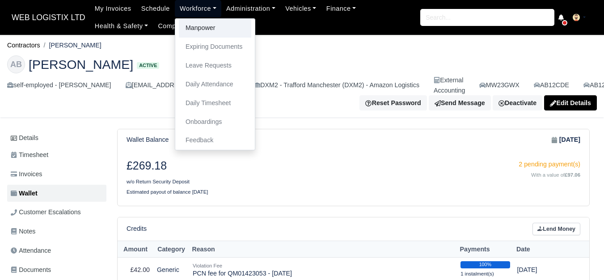
click at [191, 25] on link "Manpower" at bounding box center [215, 28] width 72 height 19
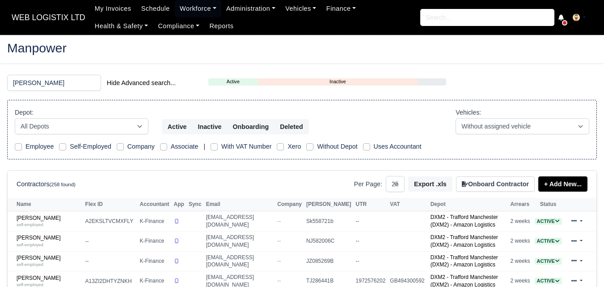
select select "25"
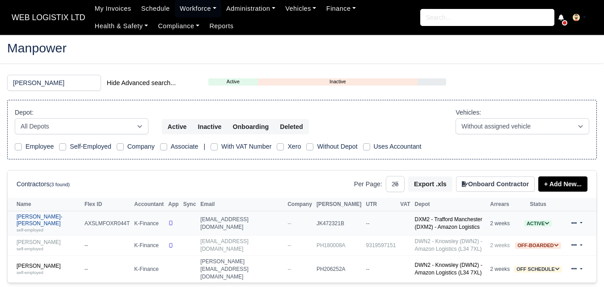
type input "[PERSON_NAME]"
click at [51, 220] on link "[PERSON_NAME]-[PERSON_NAME]-employed" at bounding box center [49, 222] width 64 height 19
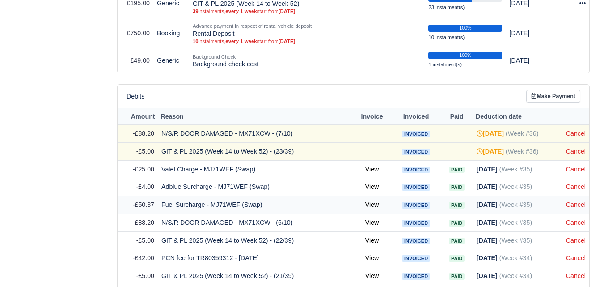
scroll to position [651, 0]
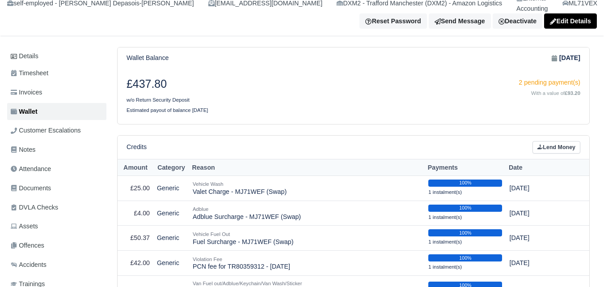
scroll to position [0, 0]
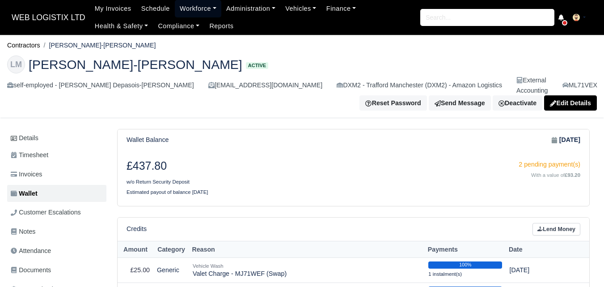
click at [191, 12] on link "Workforce" at bounding box center [198, 8] width 47 height 17
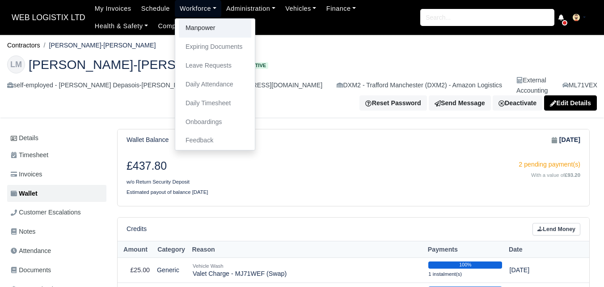
click at [194, 25] on link "Manpower" at bounding box center [215, 28] width 72 height 19
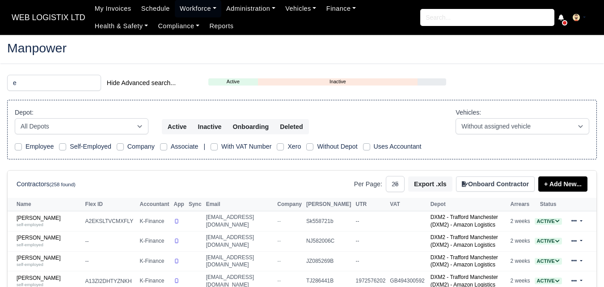
select select "25"
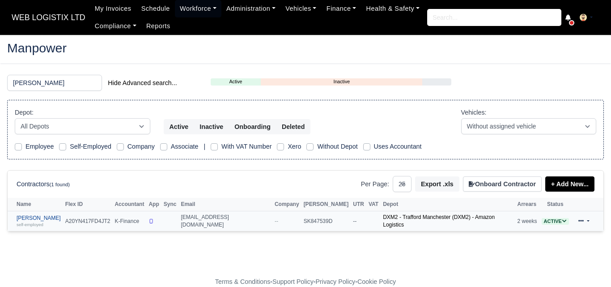
type input "[PERSON_NAME]"
click at [27, 219] on link "Elamuri Kabir self-employed" at bounding box center [39, 221] width 44 height 13
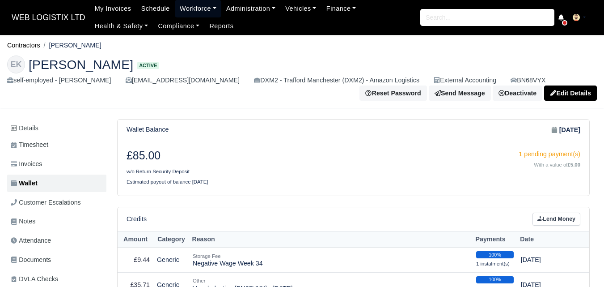
click at [199, 5] on link "Workforce" at bounding box center [198, 8] width 47 height 17
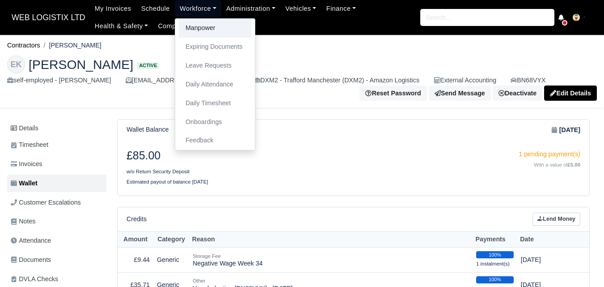
click at [198, 20] on link "Manpower" at bounding box center [215, 28] width 72 height 19
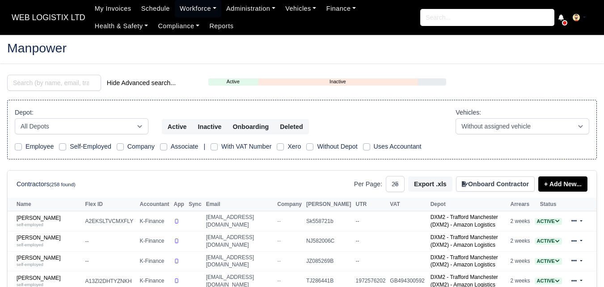
select select "25"
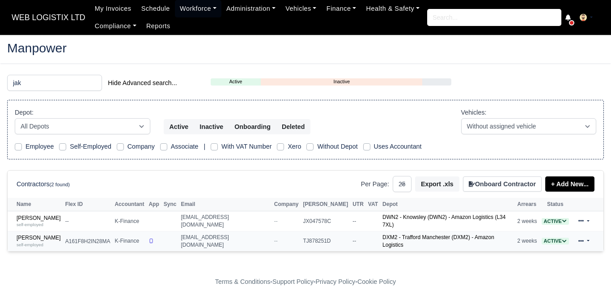
type input "jak"
click at [35, 231] on td "Tafadzwa Jakosi self-employed" at bounding box center [35, 241] width 55 height 20
click at [34, 234] on link "Tafadzwa Jakosi self-employed" at bounding box center [39, 240] width 44 height 13
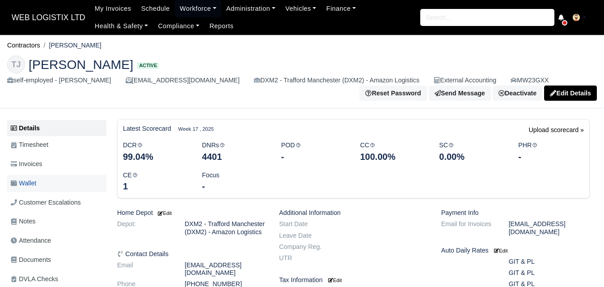
click at [38, 184] on link "Wallet" at bounding box center [56, 182] width 99 height 17
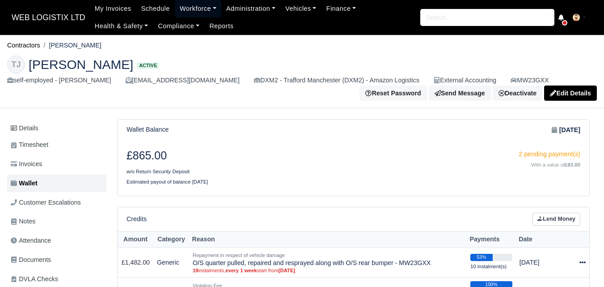
click at [185, 7] on link "Workforce" at bounding box center [198, 8] width 47 height 17
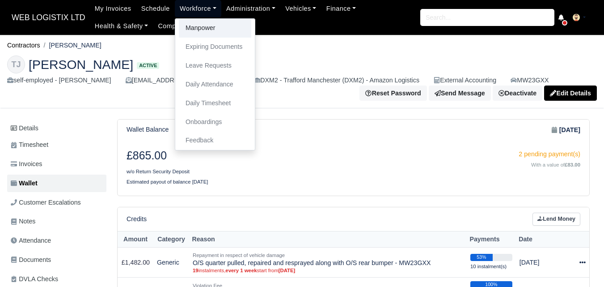
click at [198, 25] on link "Manpower" at bounding box center [215, 28] width 72 height 19
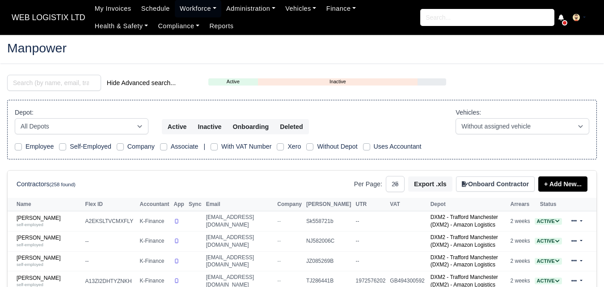
select select "25"
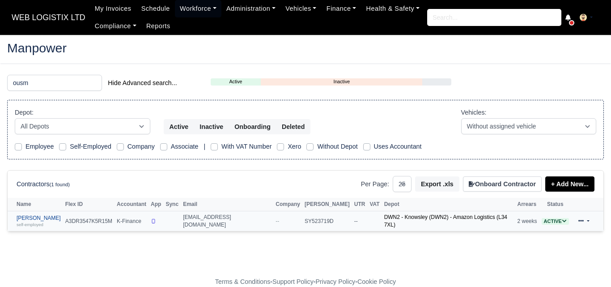
type input "ousm"
click at [47, 224] on div "self-employed" at bounding box center [39, 224] width 44 height 6
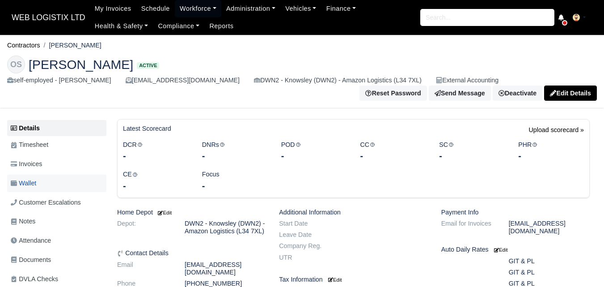
click at [58, 187] on link "Wallet" at bounding box center [56, 182] width 99 height 17
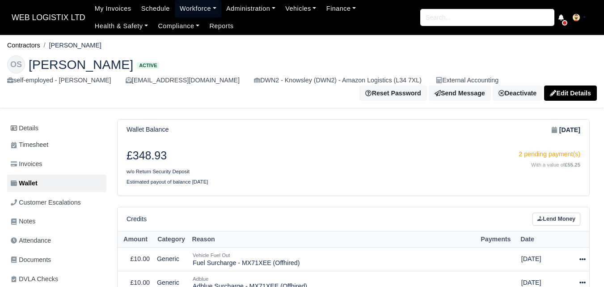
click at [188, 8] on link "Workforce" at bounding box center [198, 8] width 47 height 17
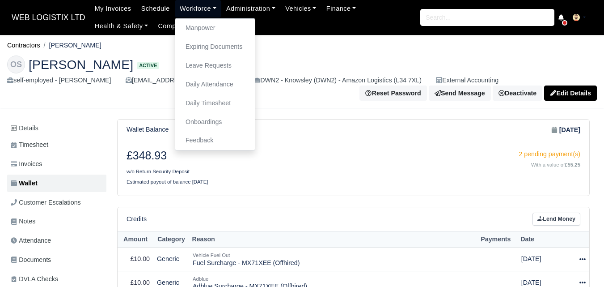
click at [191, 14] on link "Workforce" at bounding box center [198, 8] width 47 height 17
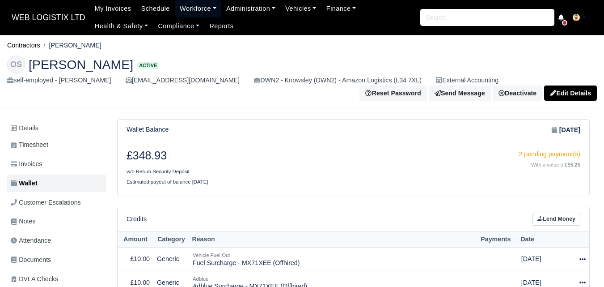
click at [191, 14] on link "Workforce" at bounding box center [198, 8] width 47 height 17
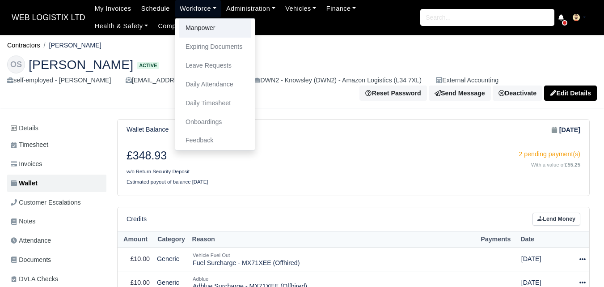
click at [188, 27] on link "Manpower" at bounding box center [215, 28] width 72 height 19
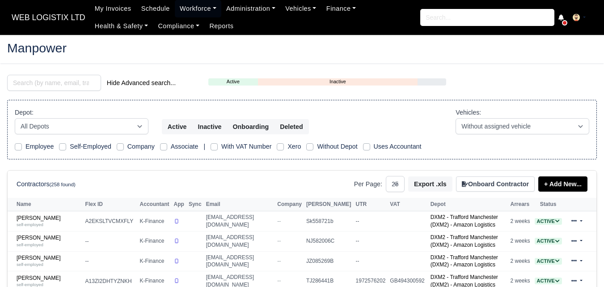
select select "25"
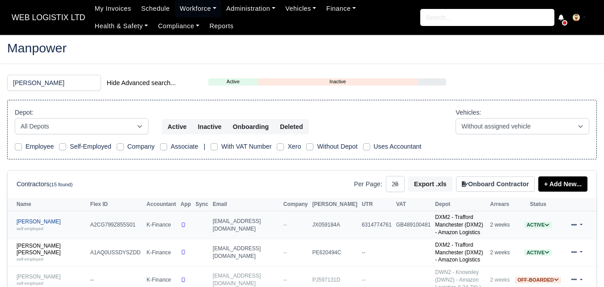
type input "hamm"
click at [37, 218] on link "Hammid Farooq self-employed" at bounding box center [51, 224] width 69 height 13
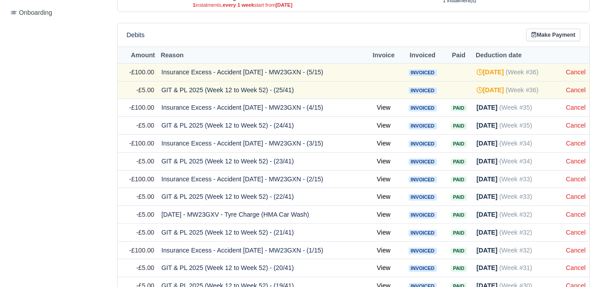
scroll to position [391, 0]
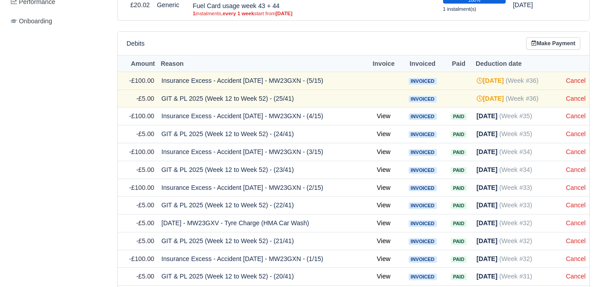
drag, startPoint x: 610, startPoint y: 81, endPoint x: 608, endPoint y: 160, distance: 78.3
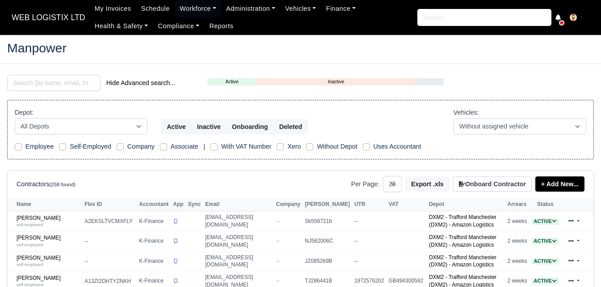
select select "25"
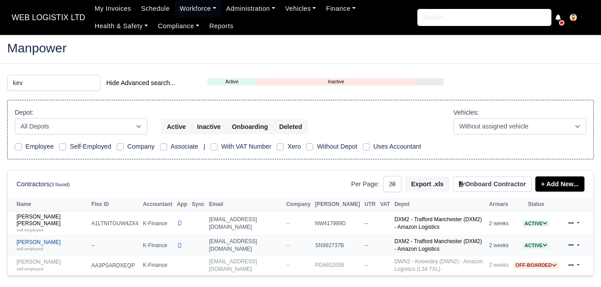
type input "kev"
click at [44, 239] on link "Kevin Medina self-employed" at bounding box center [52, 245] width 71 height 13
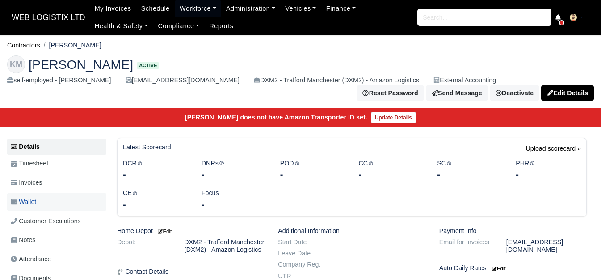
click at [31, 204] on span "Wallet" at bounding box center [23, 202] width 25 height 10
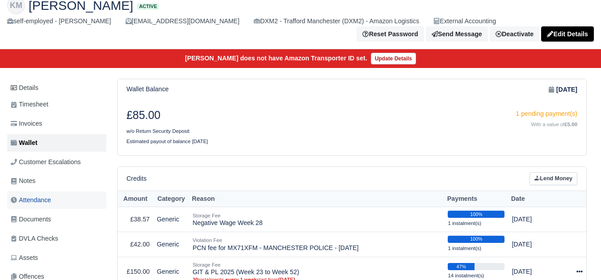
scroll to position [43, 0]
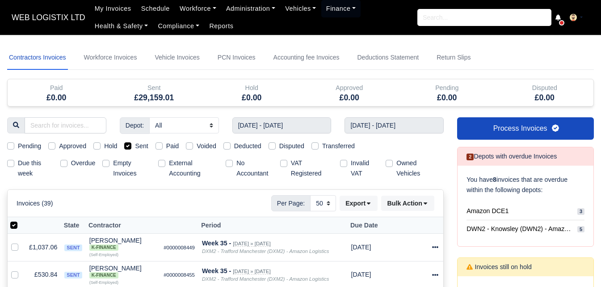
select select "50"
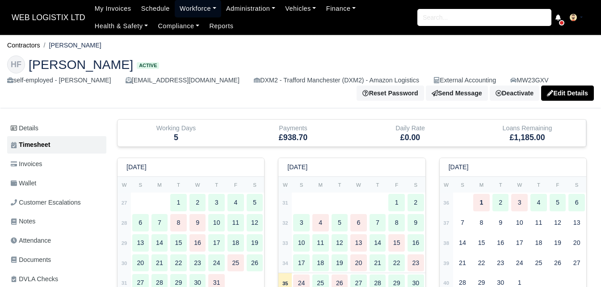
click at [182, 13] on link "Workforce" at bounding box center [198, 8] width 47 height 17
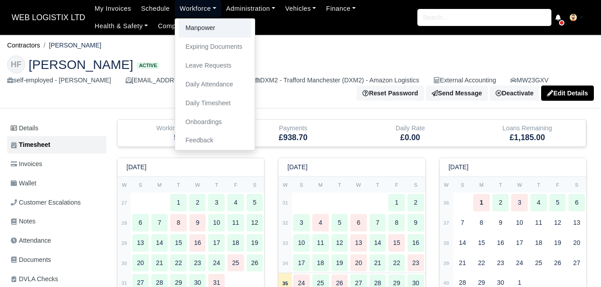
click at [186, 23] on link "Manpower" at bounding box center [215, 28] width 72 height 19
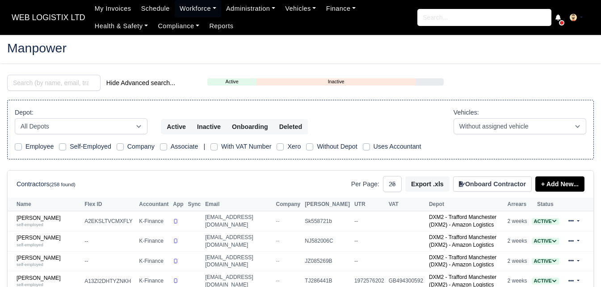
select select "25"
click at [34, 82] on input "search" at bounding box center [53, 83] width 93 height 16
click at [40, 84] on input "search" at bounding box center [53, 83] width 93 height 16
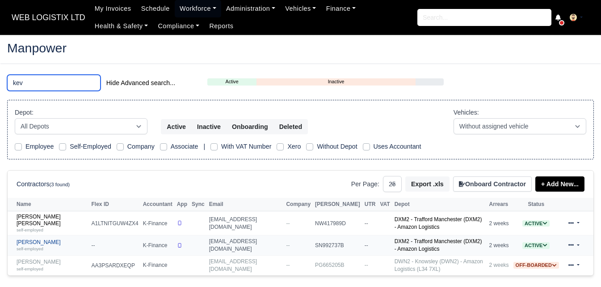
type input "kev"
click at [38, 244] on link "Kevin Medina self-employed" at bounding box center [52, 245] width 71 height 13
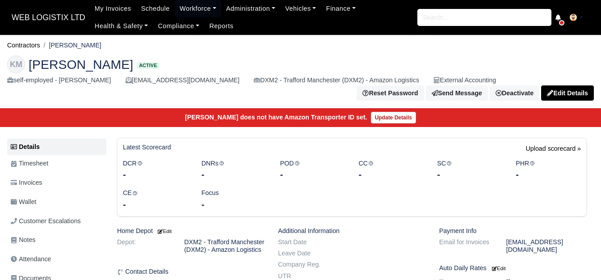
drag, startPoint x: 52, startPoint y: 46, endPoint x: 89, endPoint y: 46, distance: 37.6
click at [89, 46] on ol "Contractors Kevin Medina" at bounding box center [300, 45] width 587 height 14
copy li "[PERSON_NAME]"
click at [55, 185] on link "Invoices" at bounding box center [56, 182] width 99 height 17
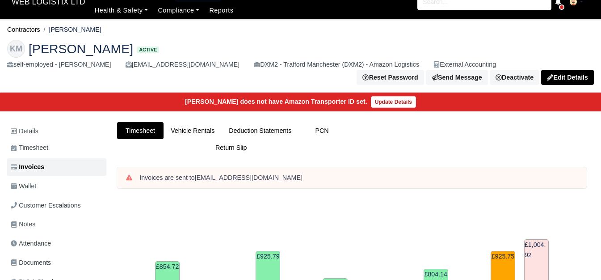
scroll to position [362, 0]
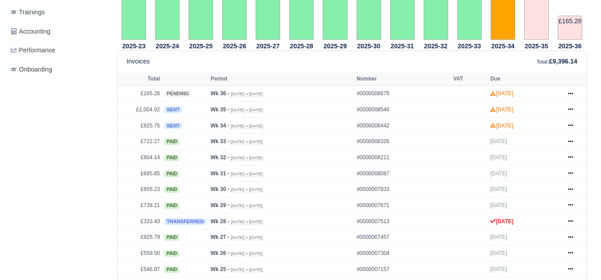
drag, startPoint x: 608, startPoint y: 51, endPoint x: 604, endPoint y: 145, distance: 94.4
drag, startPoint x: 144, startPoint y: 125, endPoint x: 162, endPoint y: 129, distance: 18.3
click at [162, 129] on td "£925.75" at bounding box center [140, 126] width 45 height 16
copy td "925.75"
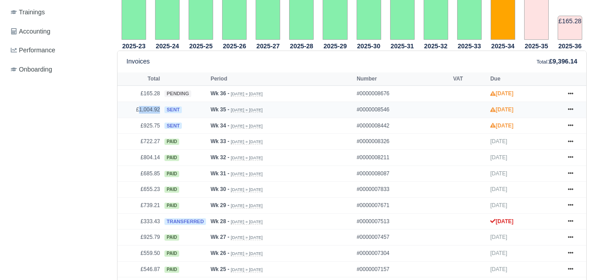
drag, startPoint x: 141, startPoint y: 111, endPoint x: 160, endPoint y: 113, distance: 18.8
click at [160, 113] on td "£1,004.92" at bounding box center [140, 110] width 45 height 16
copy td "1,004.92"
drag, startPoint x: 145, startPoint y: 95, endPoint x: 162, endPoint y: 95, distance: 16.5
click at [162, 95] on td "£165.28" at bounding box center [140, 94] width 45 height 16
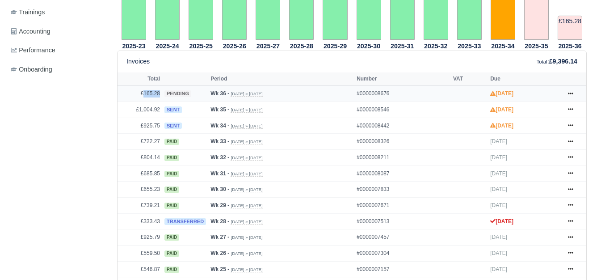
copy td "165.28"
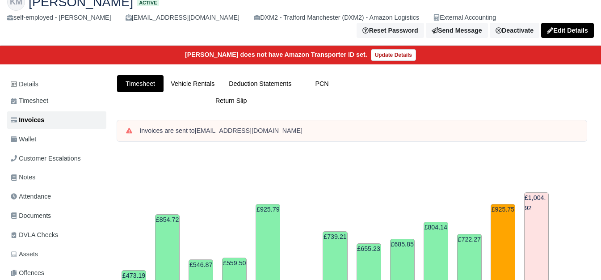
scroll to position [55, 0]
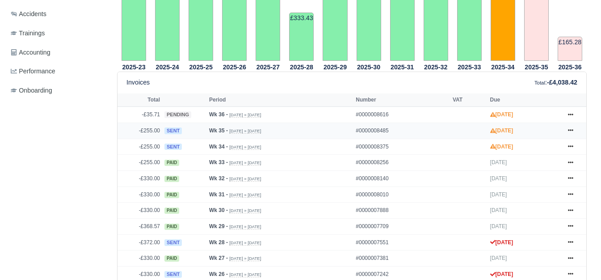
scroll to position [341, 0]
drag, startPoint x: 138, startPoint y: 132, endPoint x: 159, endPoint y: 136, distance: 21.8
click at [159, 136] on td "-£255.00" at bounding box center [140, 131] width 45 height 16
copy td "-£255.00"
drag, startPoint x: 144, startPoint y: 116, endPoint x: 163, endPoint y: 118, distance: 19.8
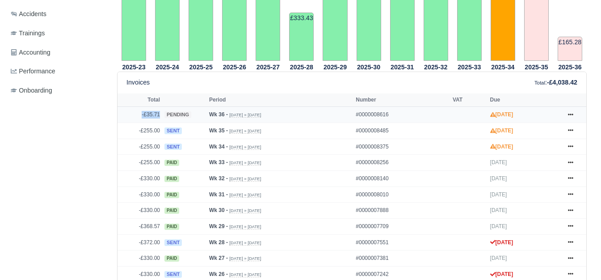
click at [163, 118] on tr "-£35.71 pending Wk 36 - [DATE] » [DATE] #0000008616 [DATE] Show Invoice Approve…" at bounding box center [352, 115] width 469 height 16
copy tr "-£35.71"
